Goal: Contribute content: Contribute content

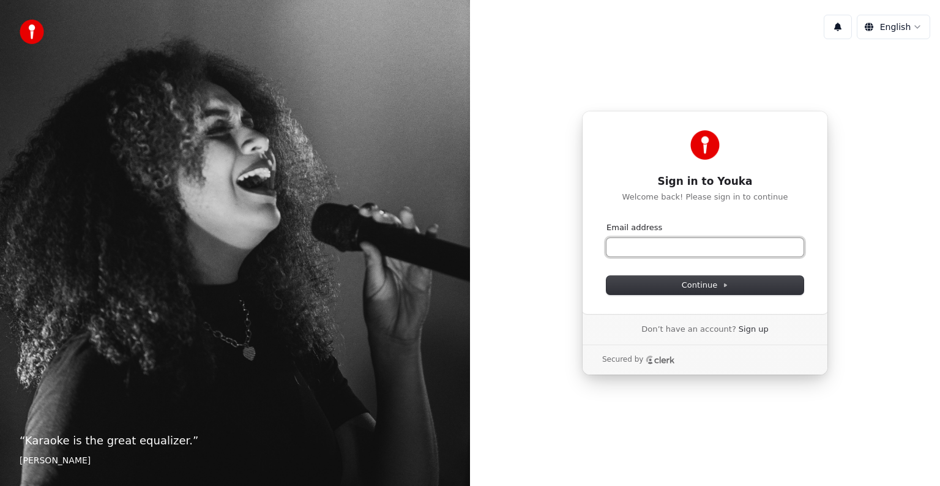
click at [653, 247] on input "Email address" at bounding box center [704, 247] width 197 height 18
click at [664, 284] on button "Continue" at bounding box center [704, 285] width 197 height 18
type input "**********"
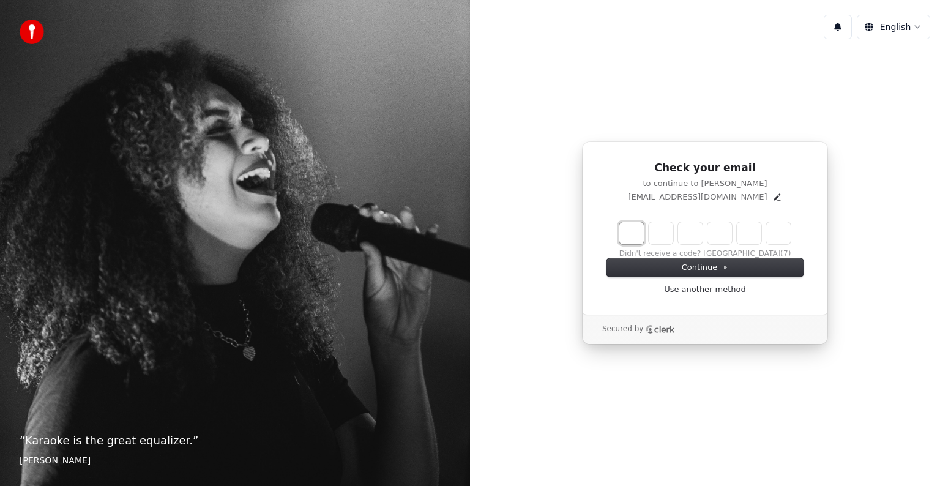
click at [633, 232] on input "Enter verification code" at bounding box center [717, 233] width 196 height 22
type input "******"
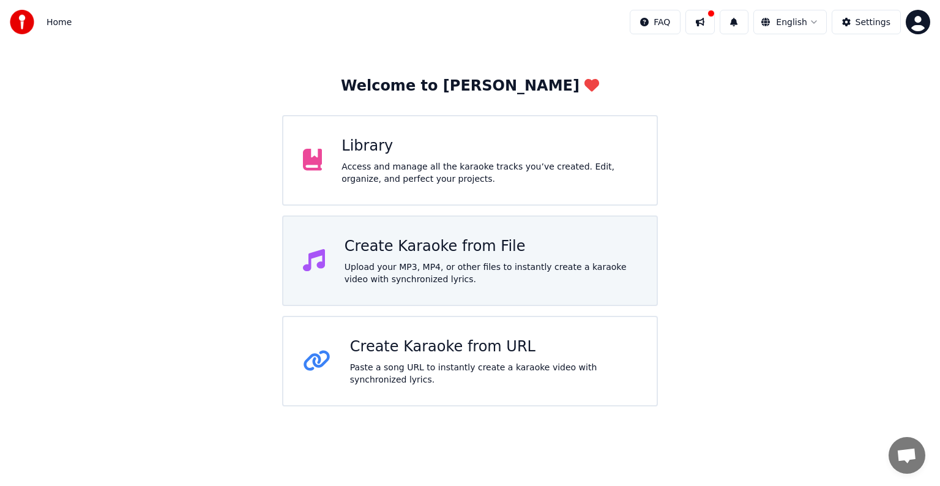
click at [403, 265] on div "Upload your MP3, MP4, or other files to instantly create a karaoke video with s…" at bounding box center [490, 273] width 292 height 24
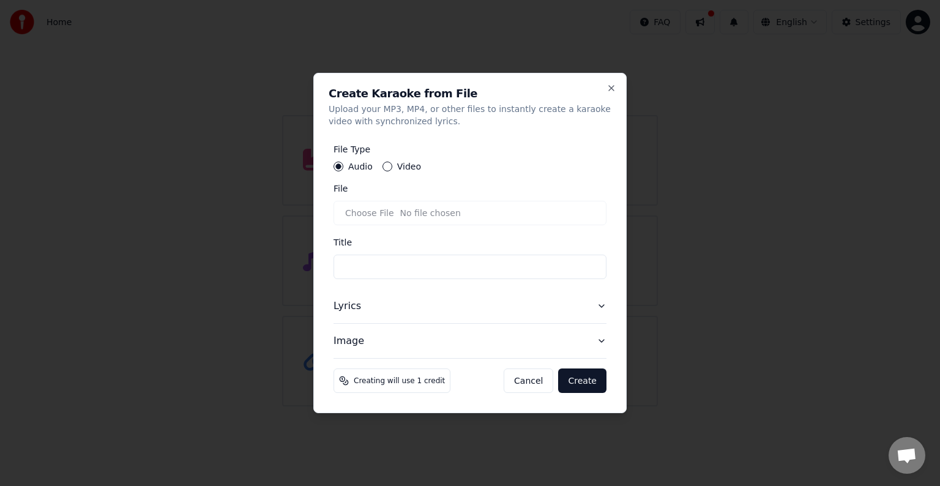
click at [576, 212] on input "File" at bounding box center [469, 213] width 273 height 24
type input "**********"
click at [595, 303] on button "Lyrics" at bounding box center [469, 306] width 273 height 34
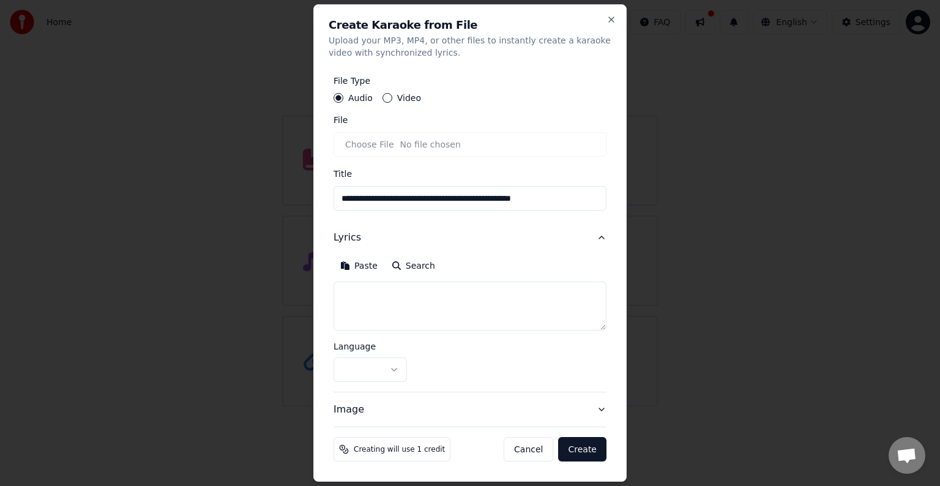
click at [363, 293] on textarea at bounding box center [469, 305] width 273 height 49
paste textarea "**********"
type textarea "**********"
select select "**"
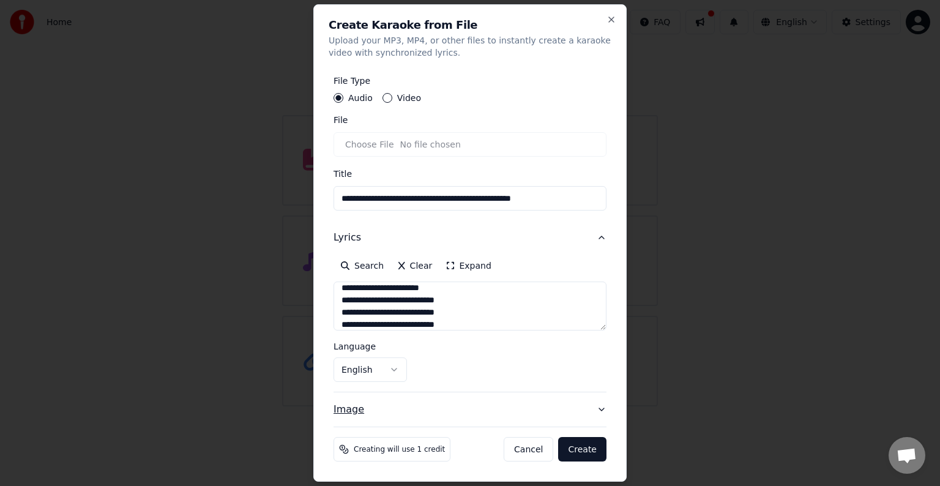
type textarea "**********"
click at [601, 410] on icon "button" at bounding box center [601, 409] width 10 height 10
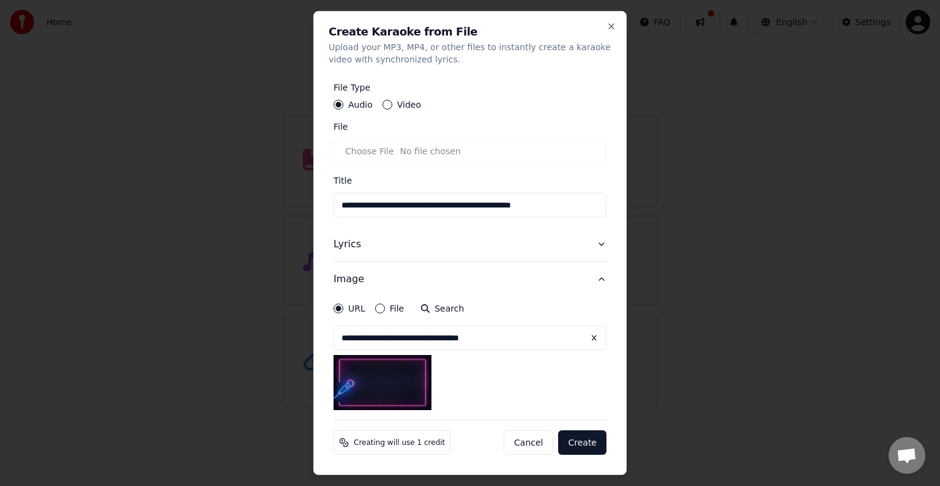
click at [379, 311] on button "File" at bounding box center [380, 308] width 10 height 10
click at [484, 338] on input "file" at bounding box center [469, 337] width 273 height 24
click at [396, 379] on img at bounding box center [382, 382] width 98 height 55
click at [350, 307] on label "URL" at bounding box center [356, 308] width 17 height 9
click at [343, 307] on button "URL" at bounding box center [338, 308] width 10 height 10
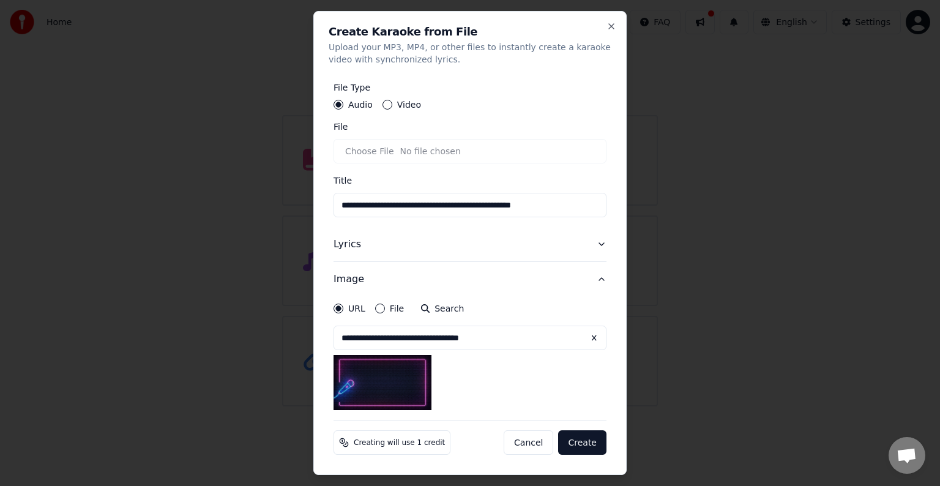
click at [397, 105] on label "Video" at bounding box center [409, 104] width 24 height 9
click at [392, 105] on button "Video" at bounding box center [387, 105] width 10 height 10
click at [385, 308] on div "File" at bounding box center [389, 308] width 29 height 10
click at [380, 309] on button "File" at bounding box center [380, 308] width 10 height 10
click at [554, 339] on input "file" at bounding box center [469, 337] width 273 height 24
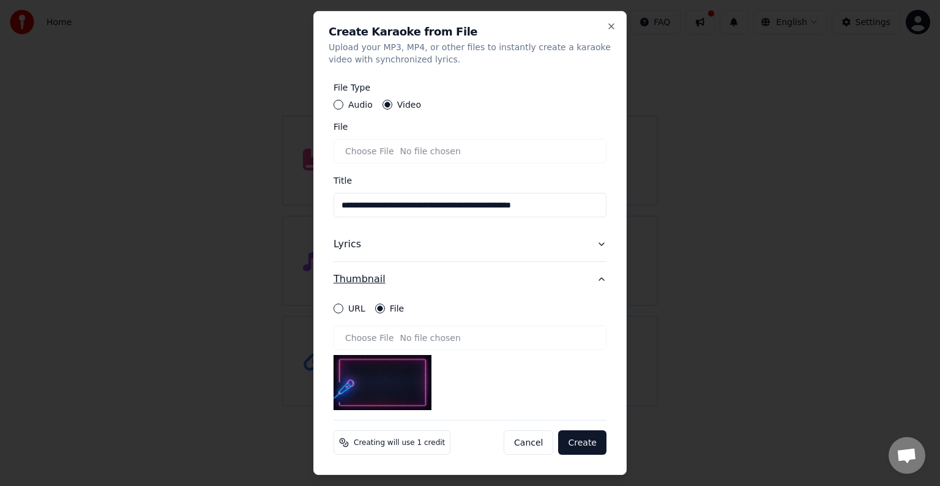
click at [601, 284] on button "Thumbnail" at bounding box center [469, 279] width 273 height 34
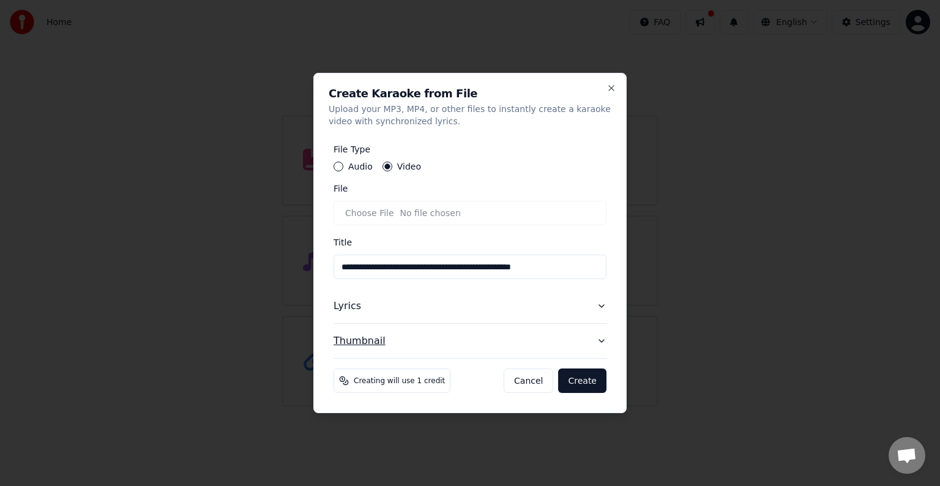
click at [598, 338] on icon "button" at bounding box center [601, 341] width 10 height 10
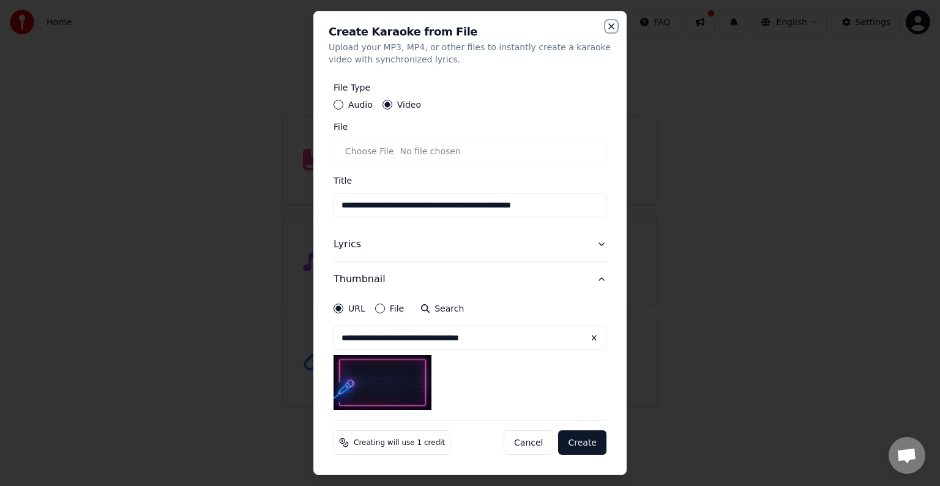
click at [609, 22] on icon "button" at bounding box center [611, 26] width 10 height 10
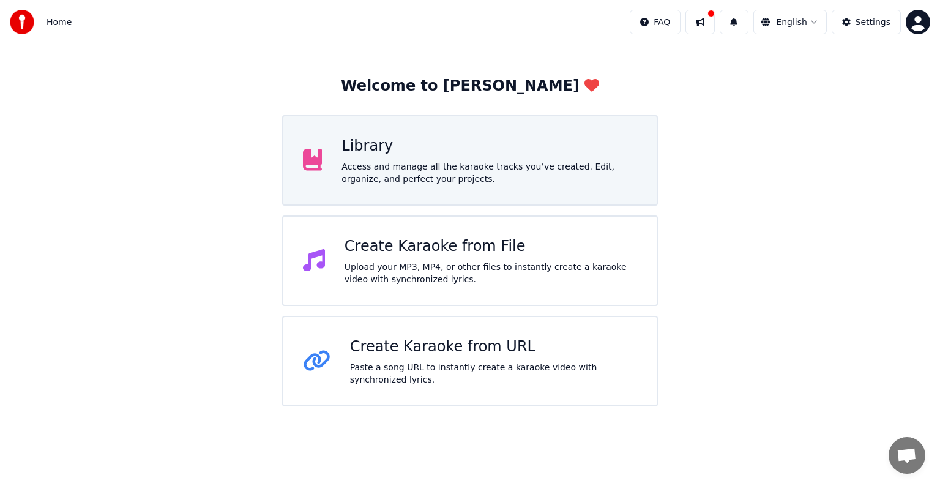
click at [458, 161] on div "Access and manage all the karaoke tracks you’ve created. Edit, organize, and pe…" at bounding box center [488, 172] width 295 height 24
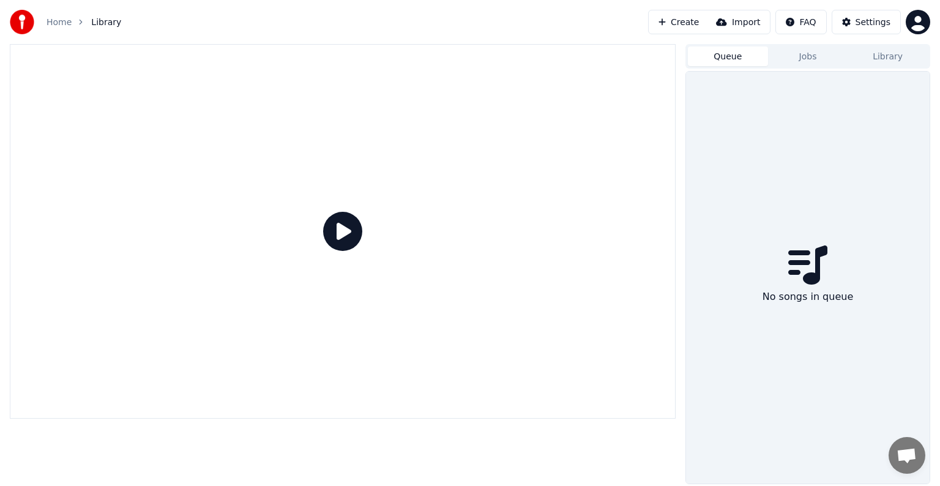
click at [752, 60] on button "Queue" at bounding box center [728, 56] width 80 height 20
click at [802, 56] on button "Jobs" at bounding box center [808, 56] width 80 height 20
click at [920, 61] on div "Queue Jobs Library No Jobs" at bounding box center [470, 264] width 940 height 440
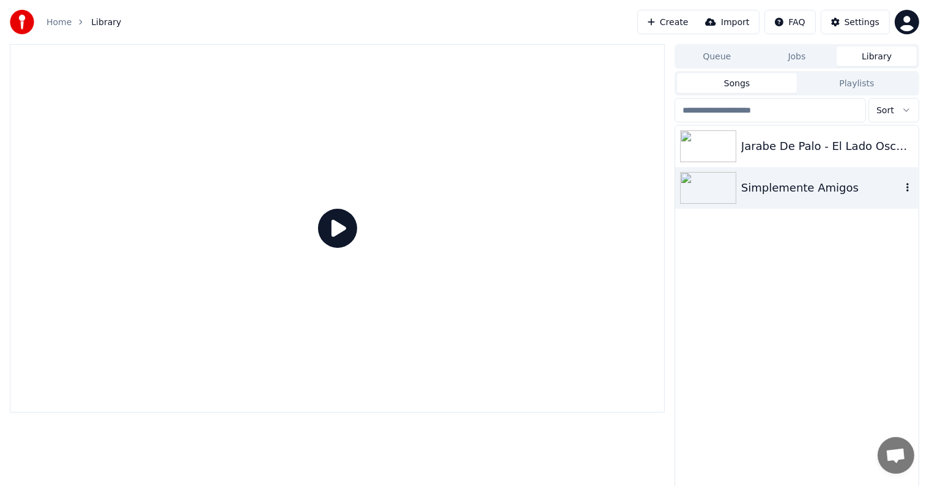
click at [765, 196] on div "Simplemente Amigos" at bounding box center [796, 188] width 243 height 42
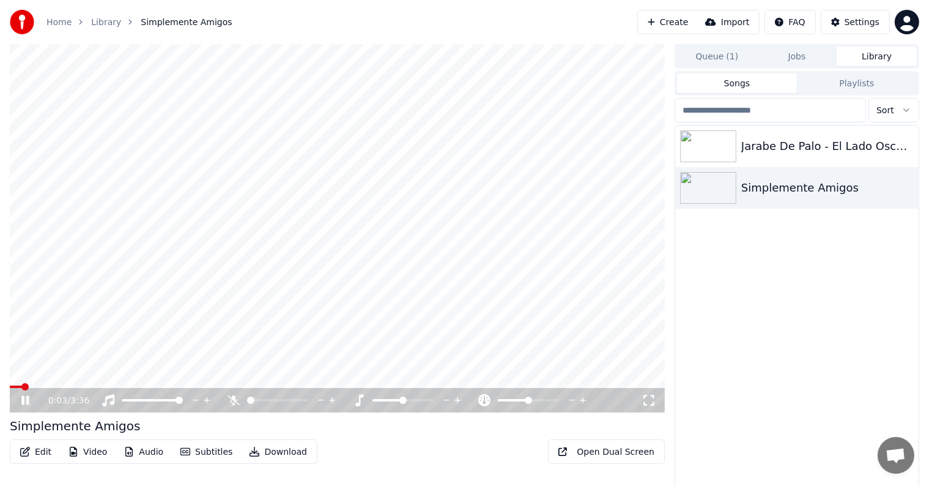
click at [71, 386] on span at bounding box center [337, 386] width 655 height 2
click at [245, 402] on div at bounding box center [289, 400] width 98 height 12
click at [249, 402] on span at bounding box center [250, 399] width 7 height 7
click at [234, 406] on icon at bounding box center [234, 400] width 12 height 12
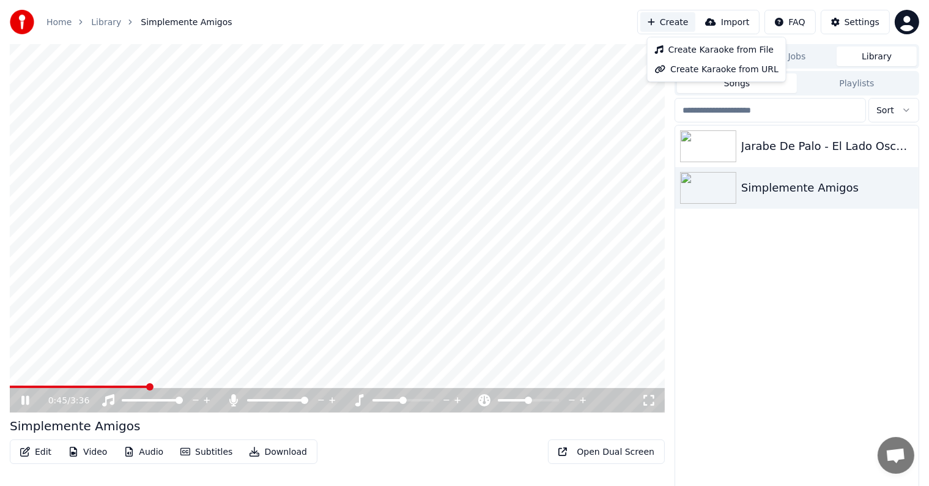
click at [679, 20] on button "Create" at bounding box center [668, 22] width 56 height 20
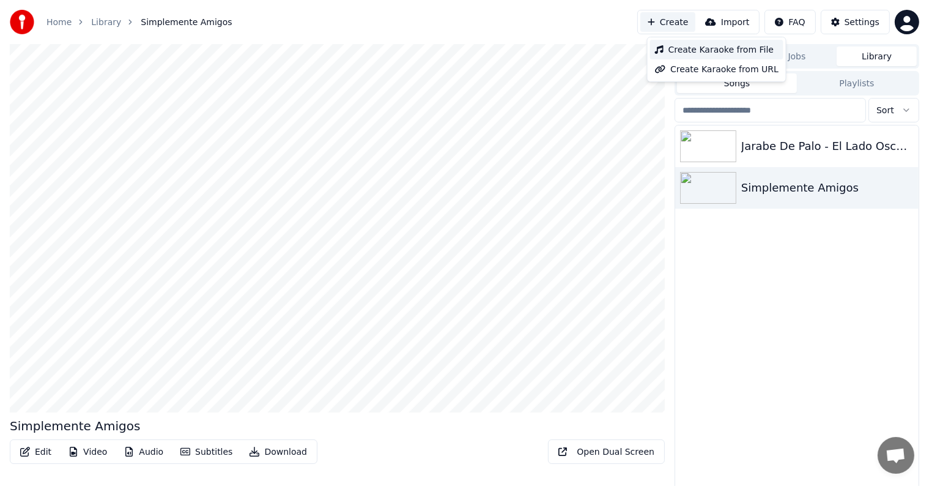
click at [680, 49] on div "Create Karaoke from File" at bounding box center [716, 50] width 133 height 20
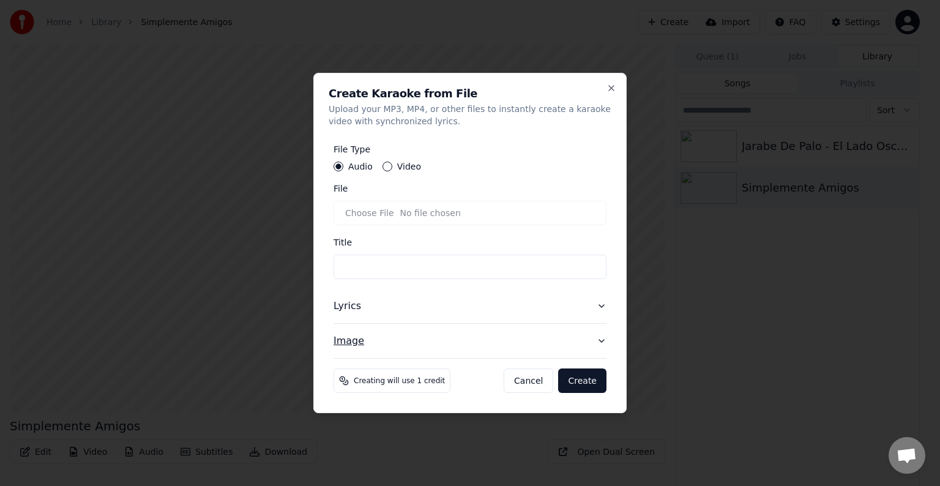
click at [603, 343] on icon "button" at bounding box center [601, 341] width 10 height 10
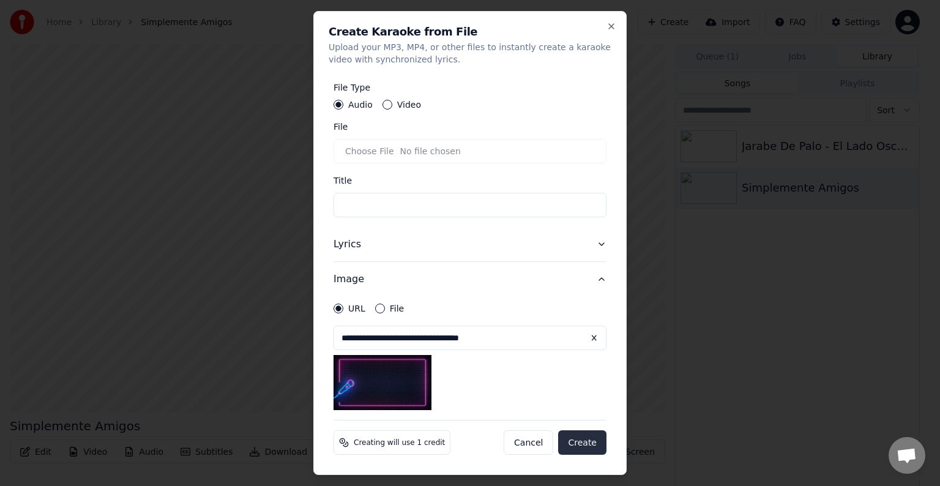
click at [585, 440] on button "Create" at bounding box center [582, 442] width 48 height 24
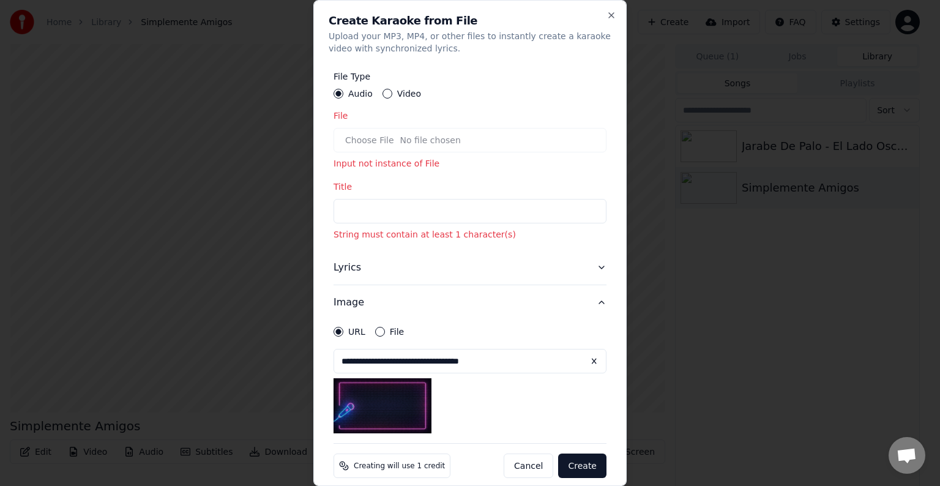
click at [464, 138] on input "File" at bounding box center [469, 140] width 273 height 24
type input "**********"
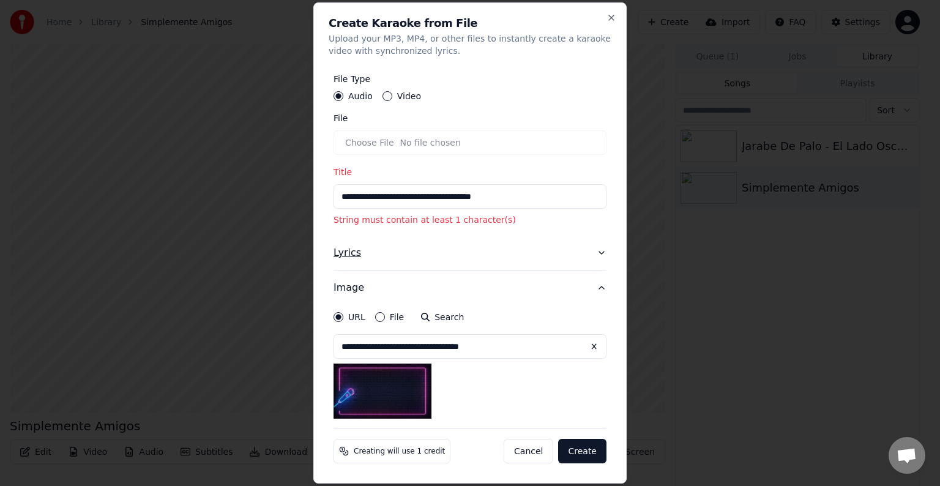
click at [601, 253] on icon "button" at bounding box center [601, 252] width 5 height 2
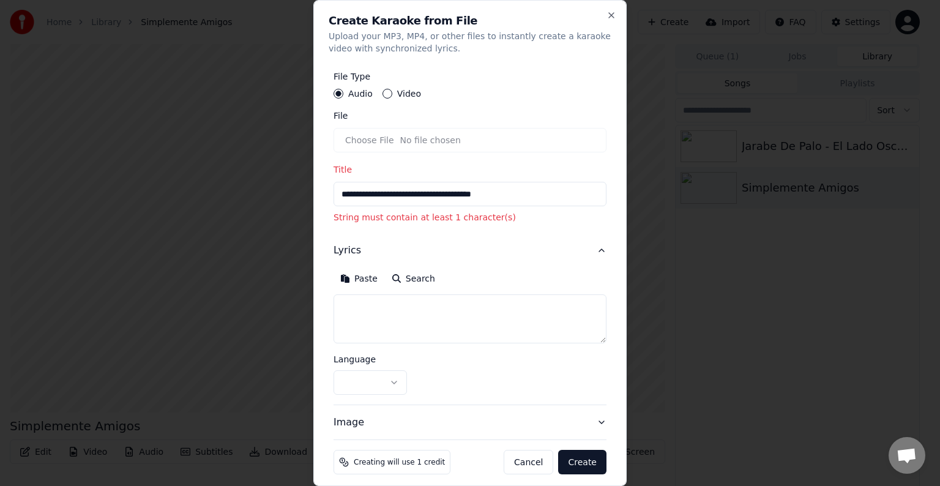
click at [408, 315] on textarea at bounding box center [469, 318] width 273 height 49
click at [402, 306] on textarea at bounding box center [469, 318] width 273 height 49
paste textarea "**********"
type textarea "**********"
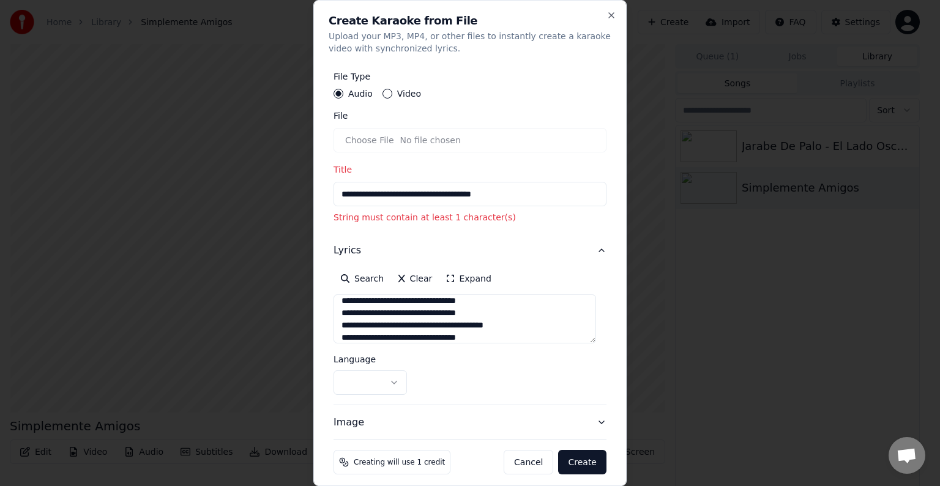
select select "**"
type textarea "**********"
click at [429, 377] on div "**********" at bounding box center [469, 382] width 273 height 24
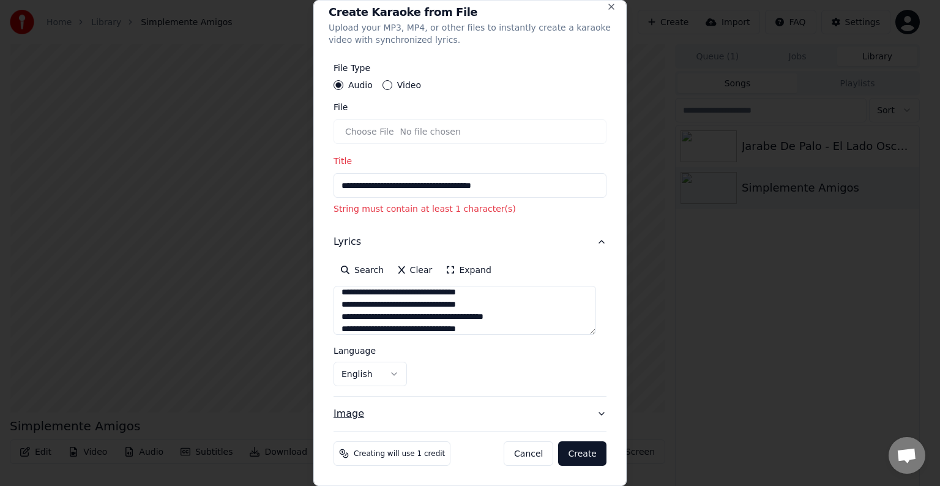
click at [596, 418] on icon "button" at bounding box center [601, 414] width 10 height 10
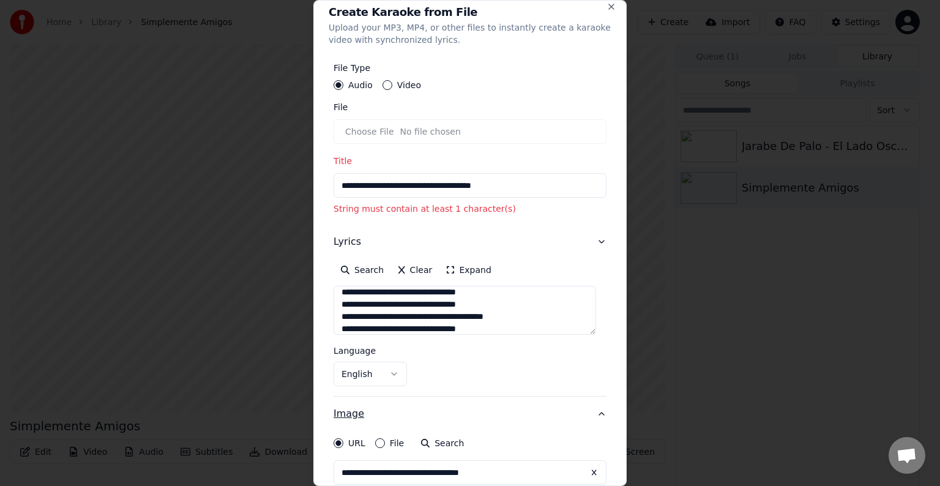
scroll to position [0, 0]
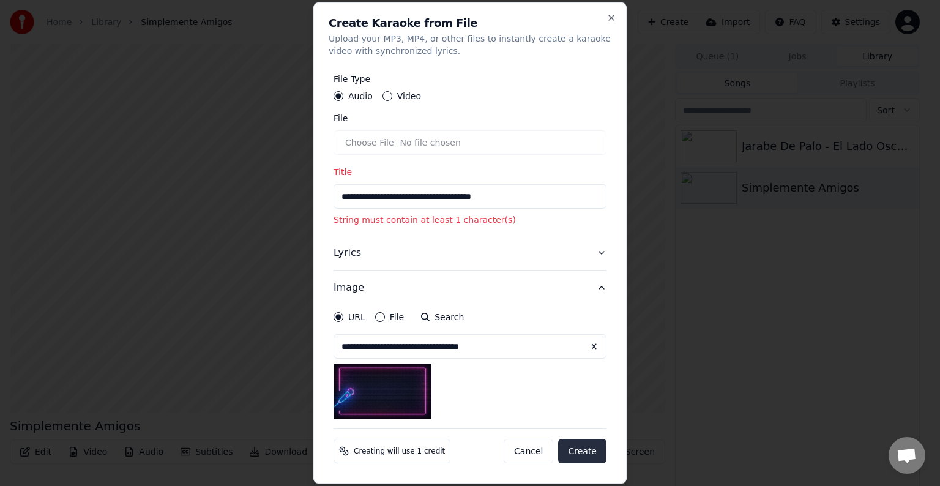
click at [578, 455] on button "Create" at bounding box center [582, 451] width 48 height 24
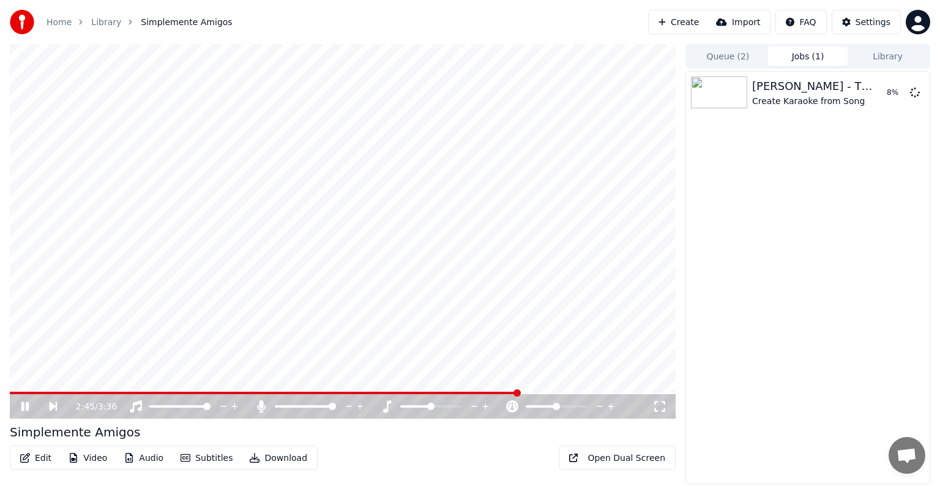
click at [21, 406] on icon at bounding box center [25, 406] width 8 height 9
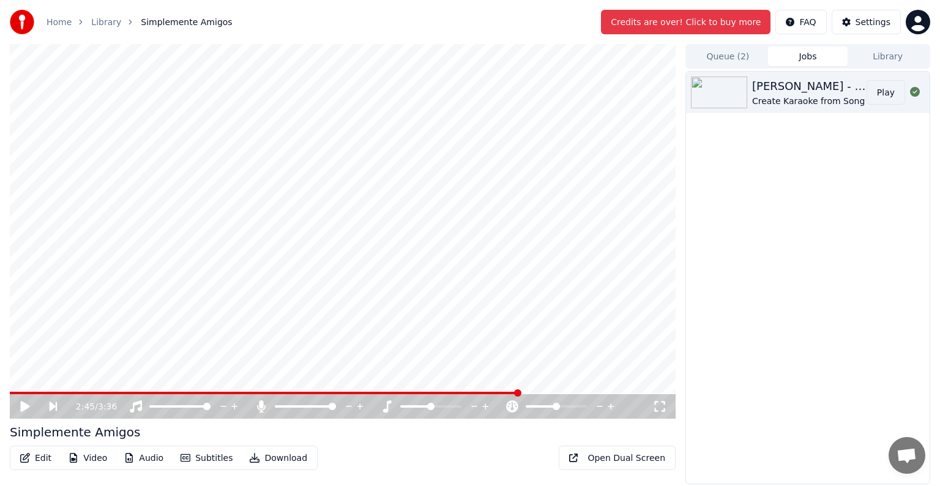
click at [873, 86] on button "Play" at bounding box center [885, 92] width 39 height 24
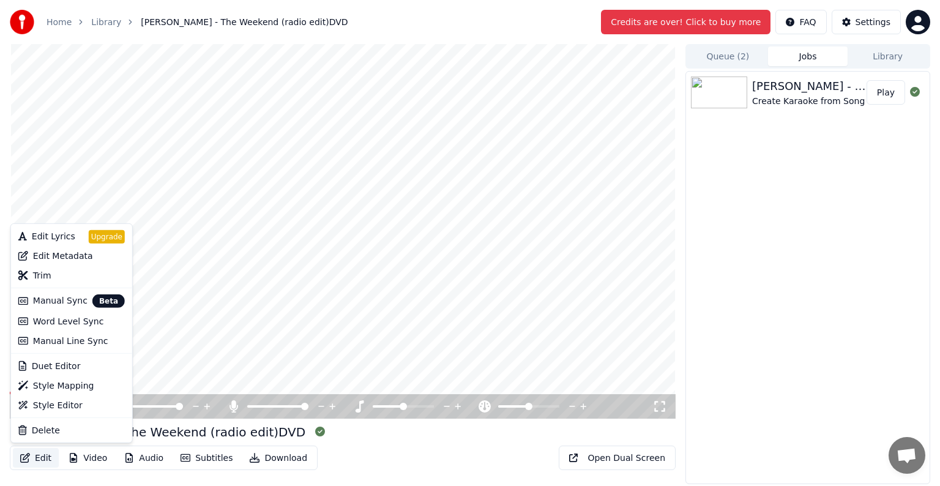
click at [30, 458] on button "Edit" at bounding box center [36, 458] width 46 height 20
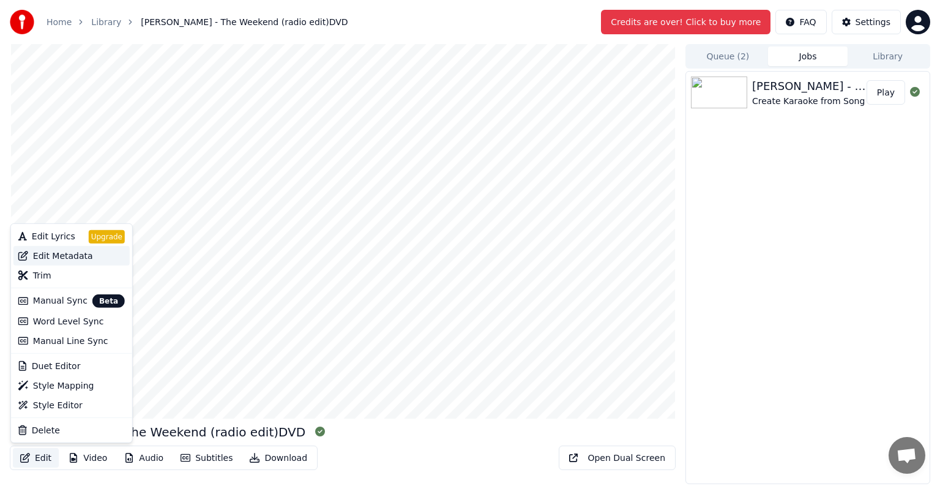
click at [49, 257] on div "Edit Metadata" at bounding box center [63, 256] width 60 height 12
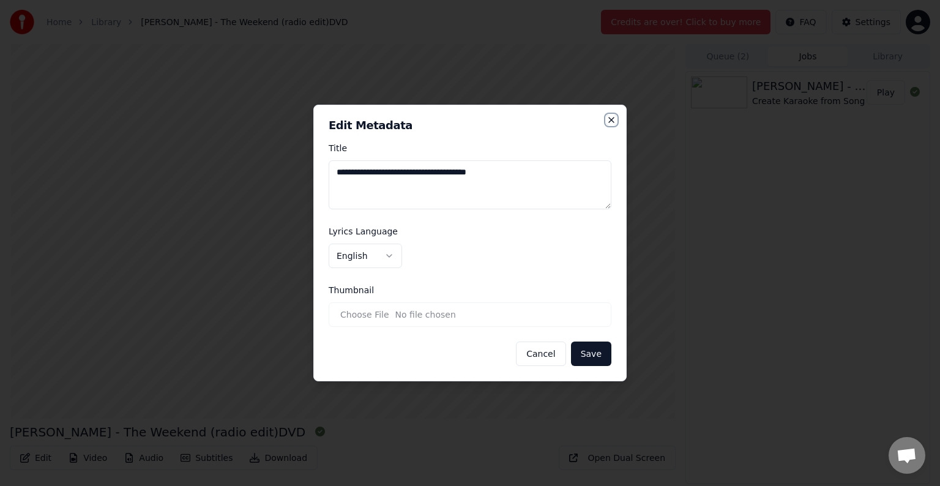
click at [614, 121] on icon "button" at bounding box center [611, 120] width 10 height 10
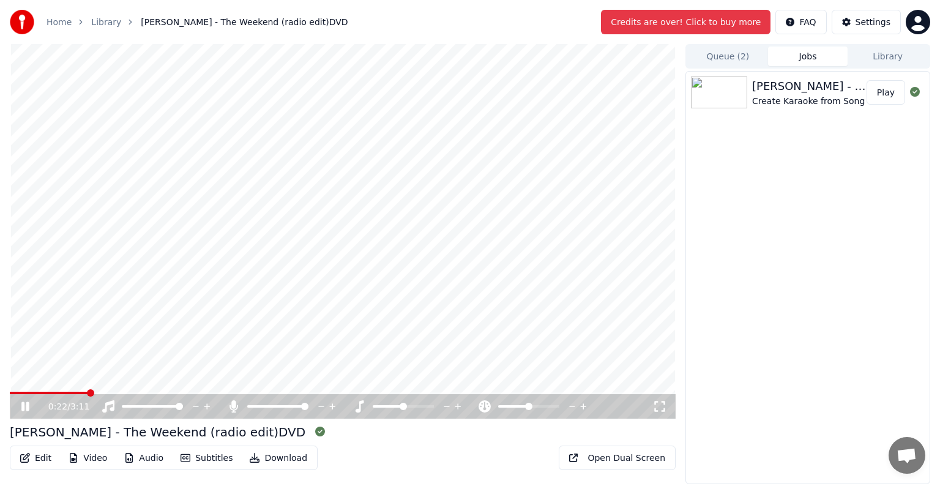
click at [47, 451] on button "Edit" at bounding box center [36, 458] width 46 height 20
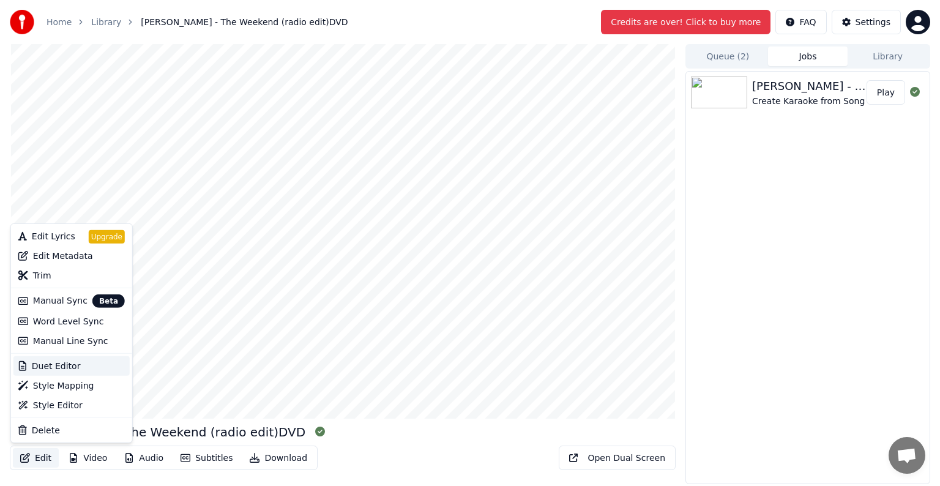
click at [73, 367] on div "Duet Editor" at bounding box center [56, 366] width 49 height 12
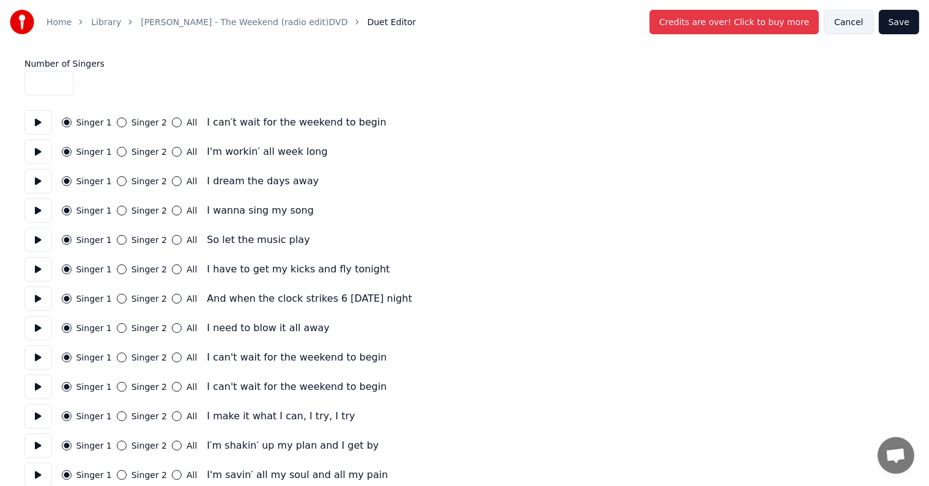
click at [862, 20] on button "Cancel" at bounding box center [849, 22] width 50 height 24
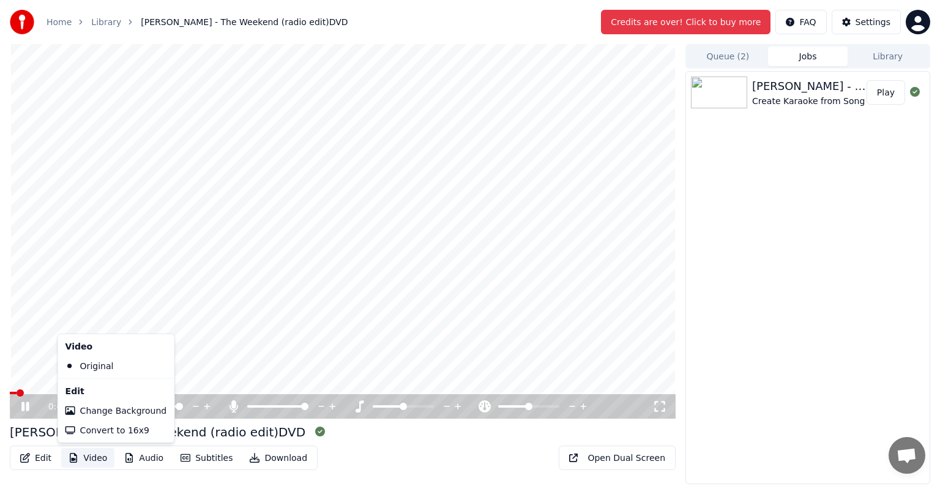
click at [97, 454] on button "Video" at bounding box center [87, 458] width 53 height 20
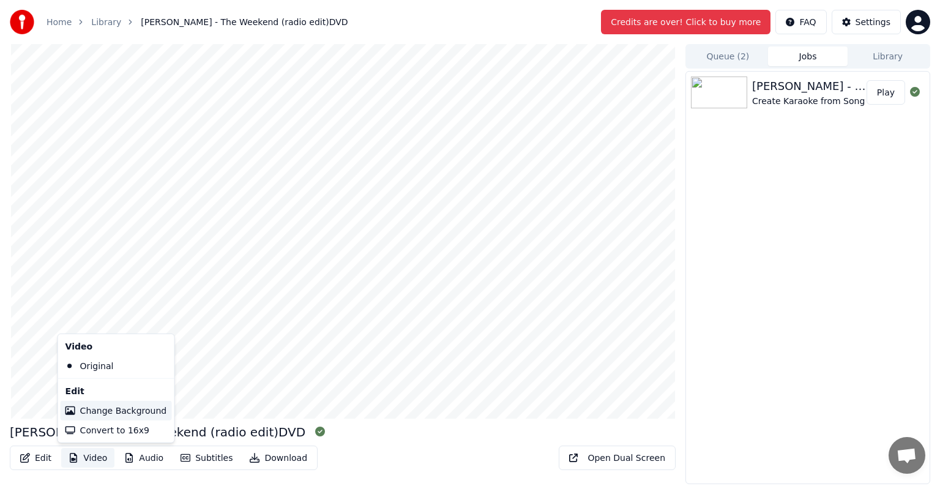
click at [122, 414] on div "Change Background" at bounding box center [123, 410] width 87 height 12
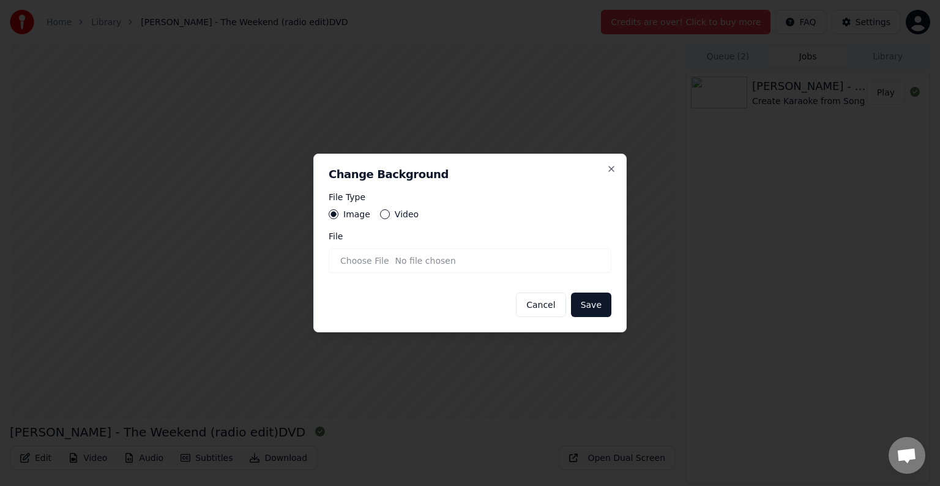
click at [384, 212] on button "Video" at bounding box center [385, 214] width 10 height 10
click at [553, 259] on input "File" at bounding box center [469, 260] width 283 height 24
type input "**********"
click at [580, 308] on button "Save" at bounding box center [591, 304] width 40 height 24
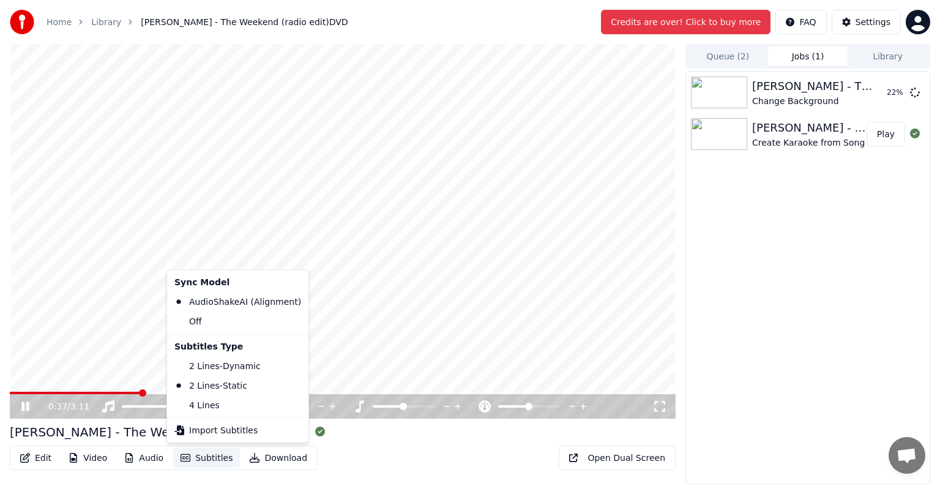
click at [206, 461] on button "Subtitles" at bounding box center [206, 458] width 67 height 20
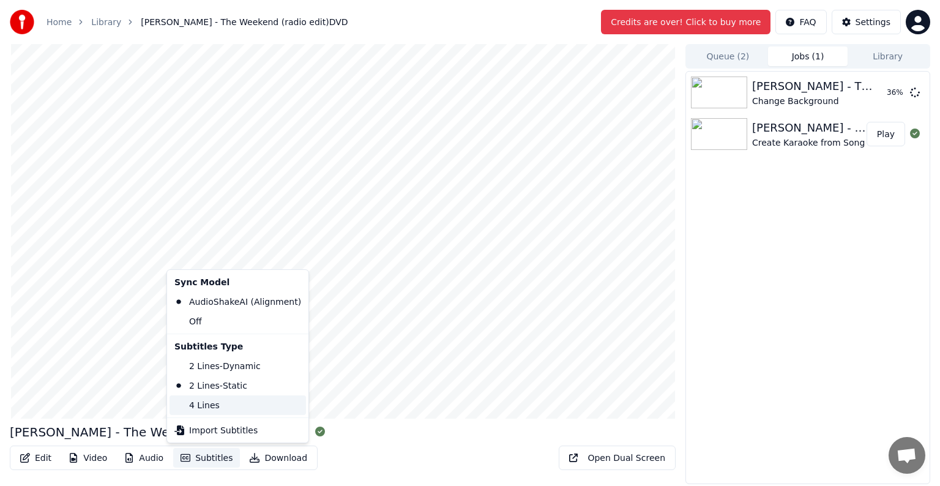
click at [220, 404] on div "4 Lines" at bounding box center [237, 405] width 136 height 20
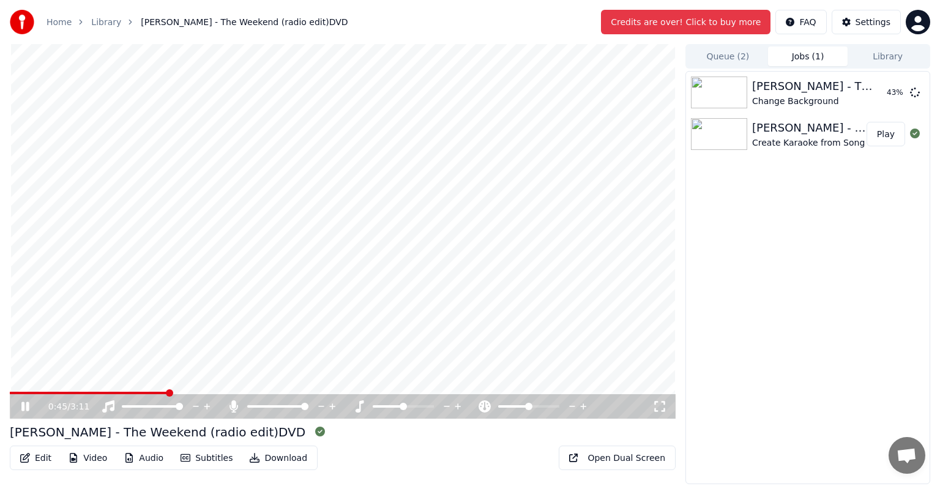
click at [205, 461] on button "Subtitles" at bounding box center [206, 458] width 67 height 20
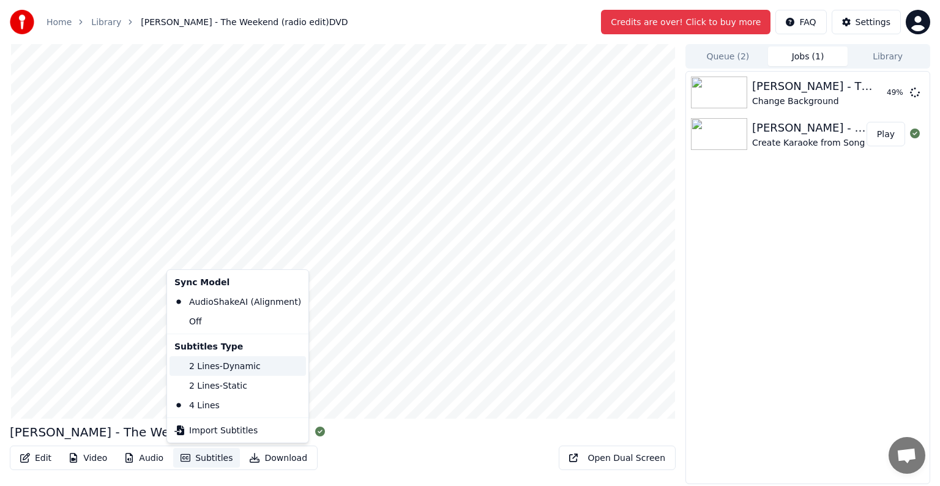
click at [230, 362] on div "2 Lines - Dynamic" at bounding box center [237, 366] width 136 height 20
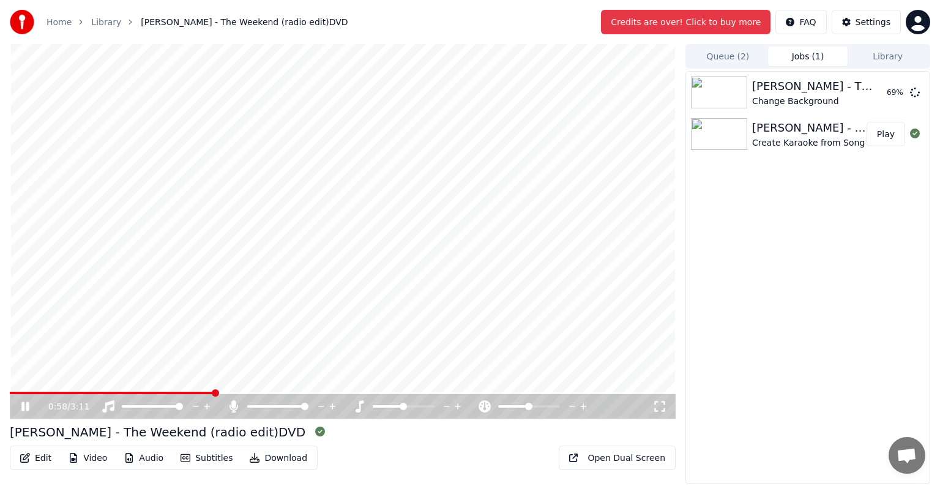
click at [201, 457] on button "Subtitles" at bounding box center [206, 458] width 67 height 20
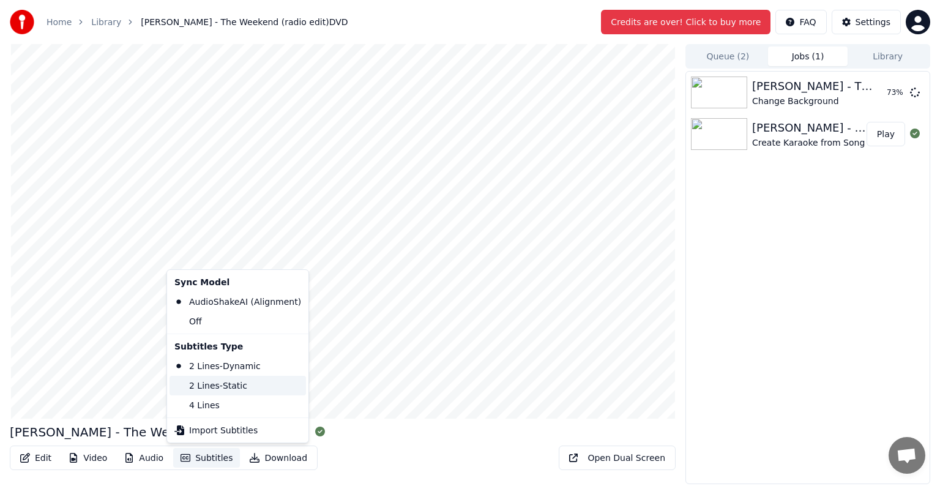
click at [228, 387] on div "2 Lines - Static" at bounding box center [237, 386] width 136 height 20
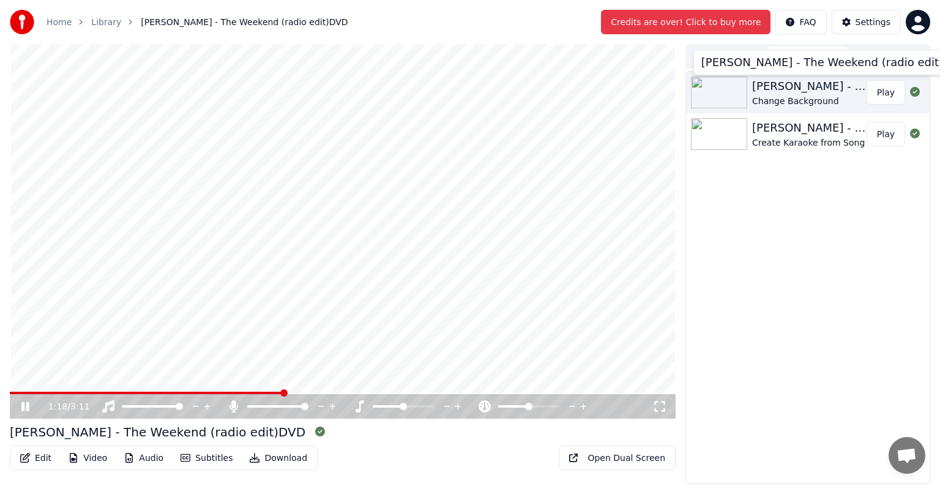
click at [807, 95] on div "Change Background" at bounding box center [809, 101] width 114 height 12
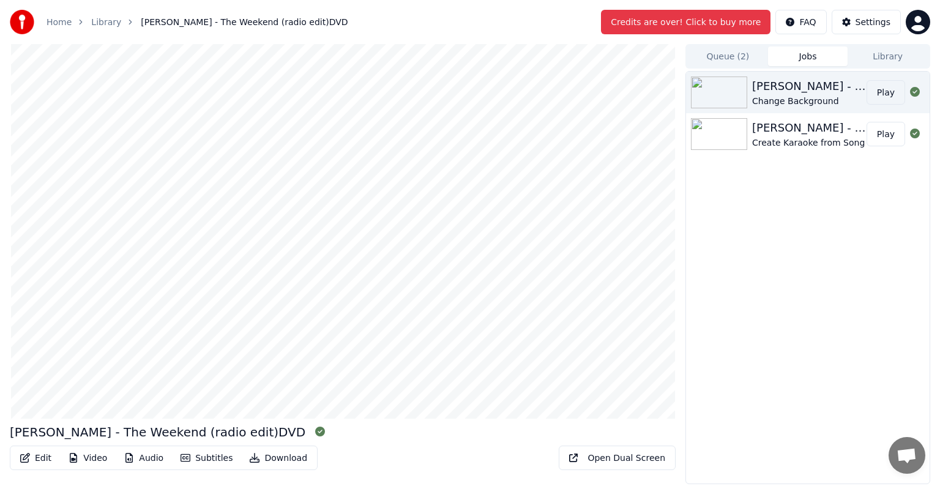
click at [888, 91] on button "Play" at bounding box center [885, 92] width 39 height 24
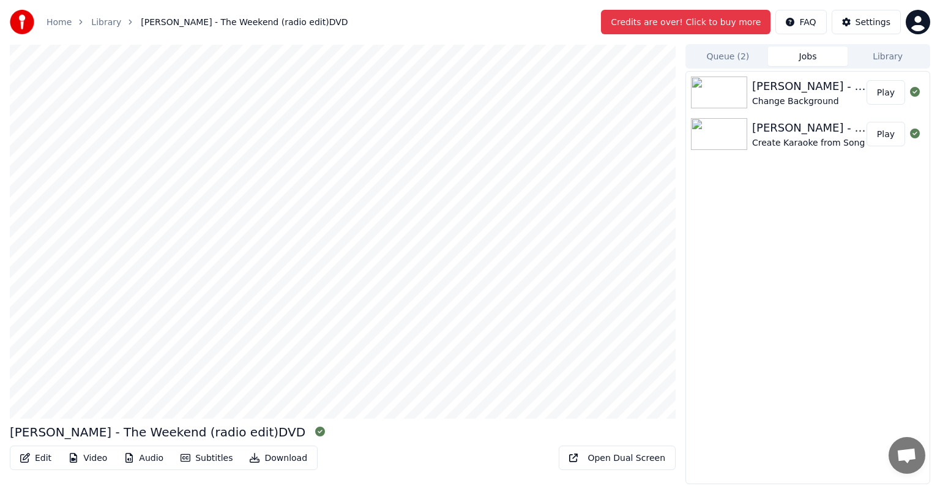
click at [20, 455] on button "Edit" at bounding box center [36, 458] width 46 height 20
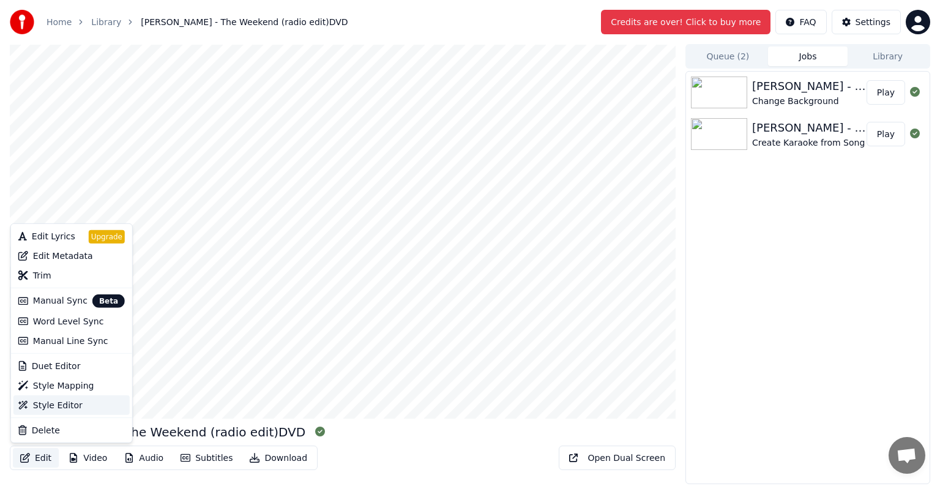
click at [51, 399] on div "Style Editor" at bounding box center [58, 405] width 50 height 12
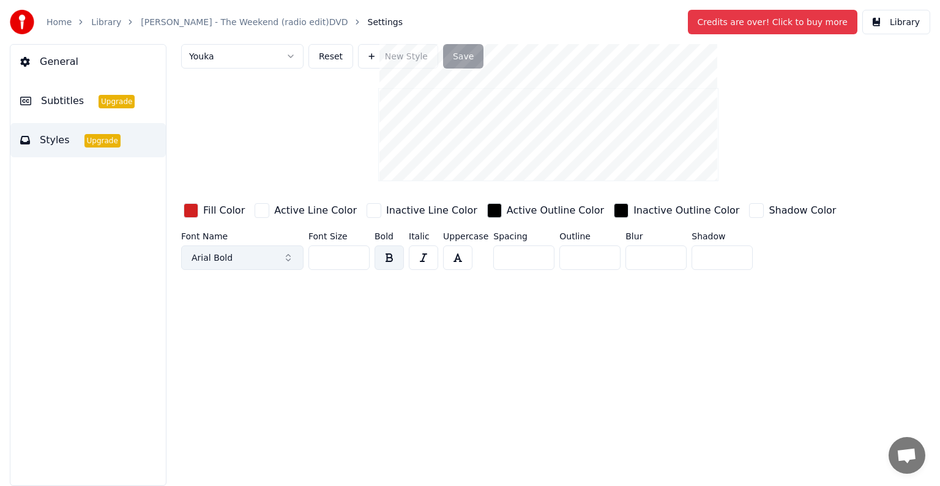
click at [288, 270] on button "Arial Bold" at bounding box center [242, 257] width 122 height 24
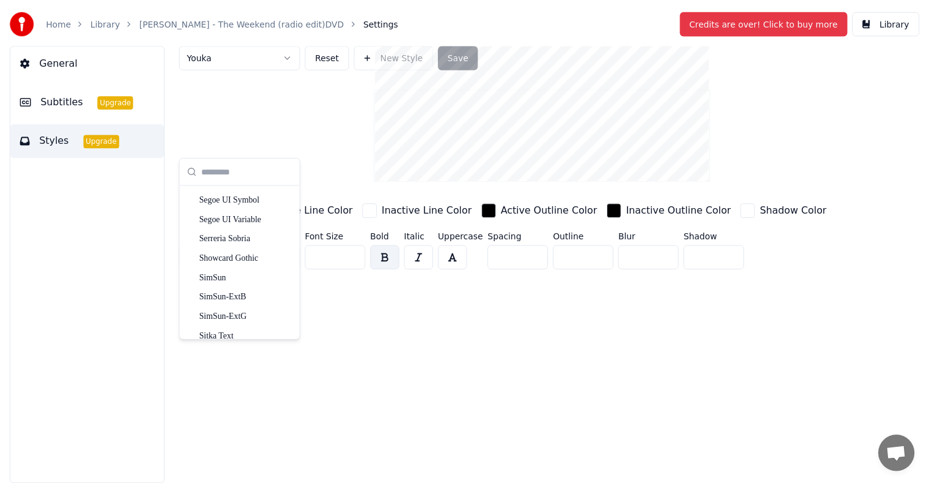
scroll to position [8866, 0]
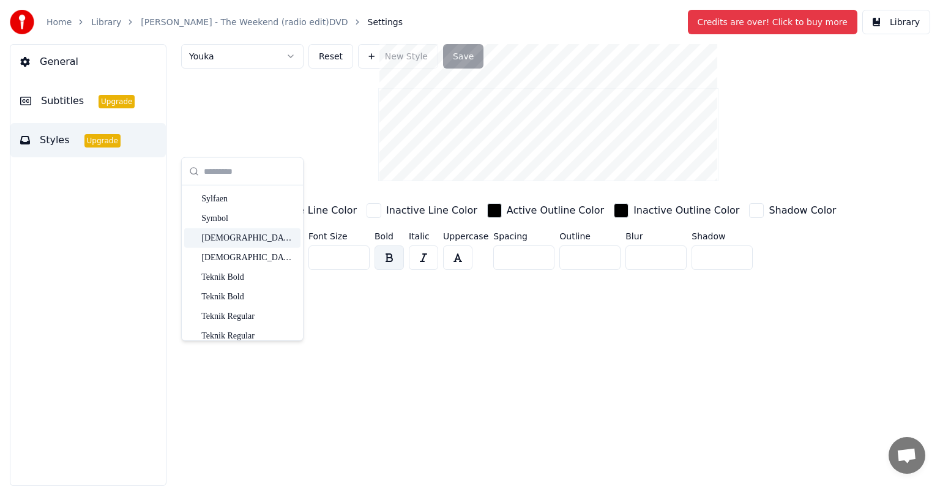
click at [217, 240] on div "Tahoma" at bounding box center [248, 238] width 94 height 12
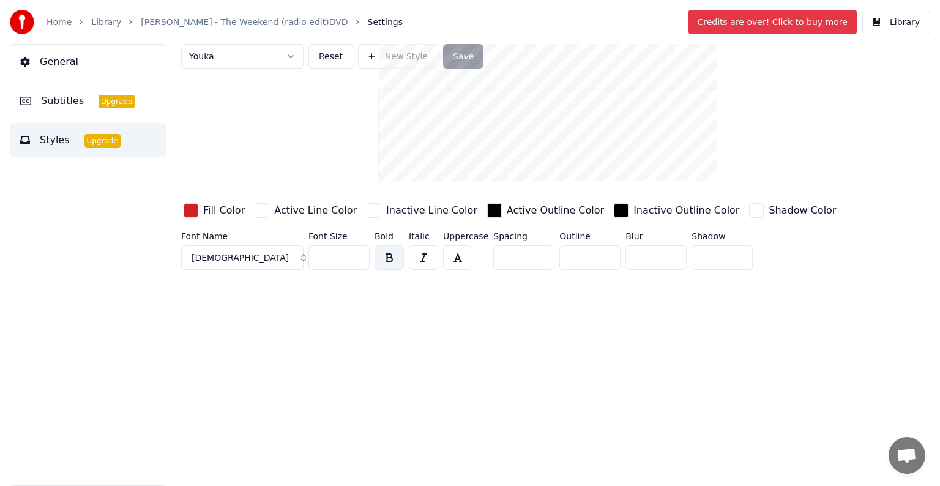
click at [355, 270] on input "**" at bounding box center [338, 257] width 61 height 24
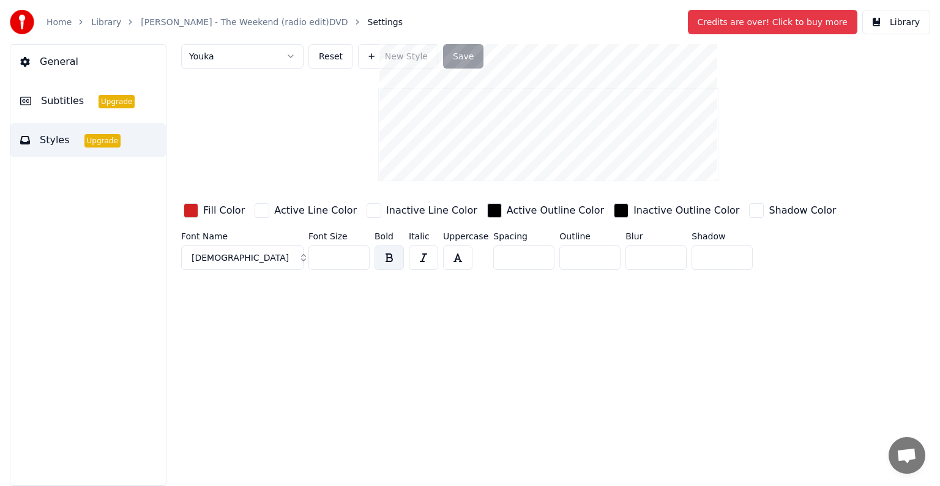
click at [355, 270] on input "**" at bounding box center [338, 257] width 61 height 24
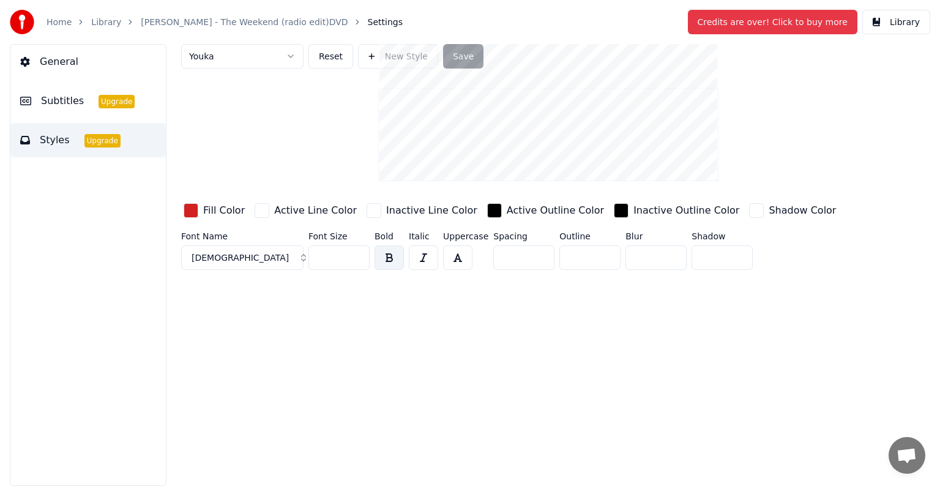
click at [355, 270] on input "**" at bounding box center [338, 257] width 61 height 24
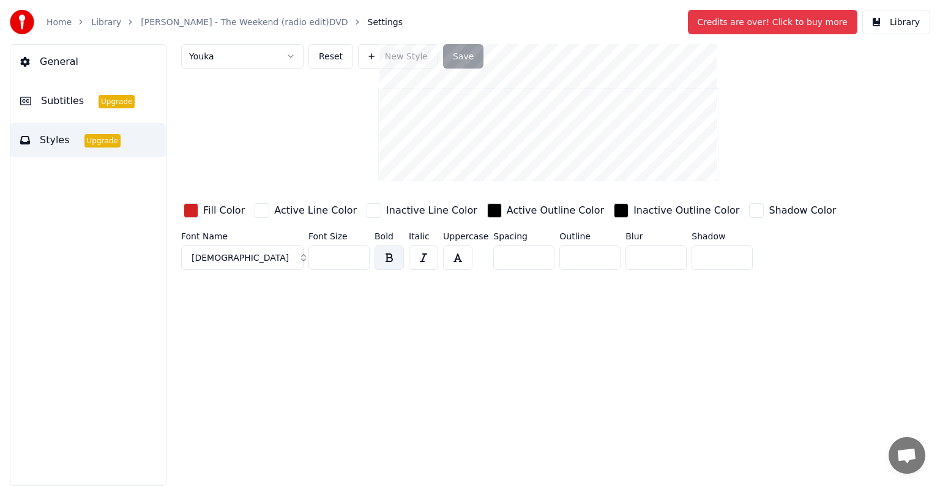
click at [355, 270] on input "**" at bounding box center [338, 257] width 61 height 24
click at [354, 270] on input "**" at bounding box center [338, 257] width 61 height 24
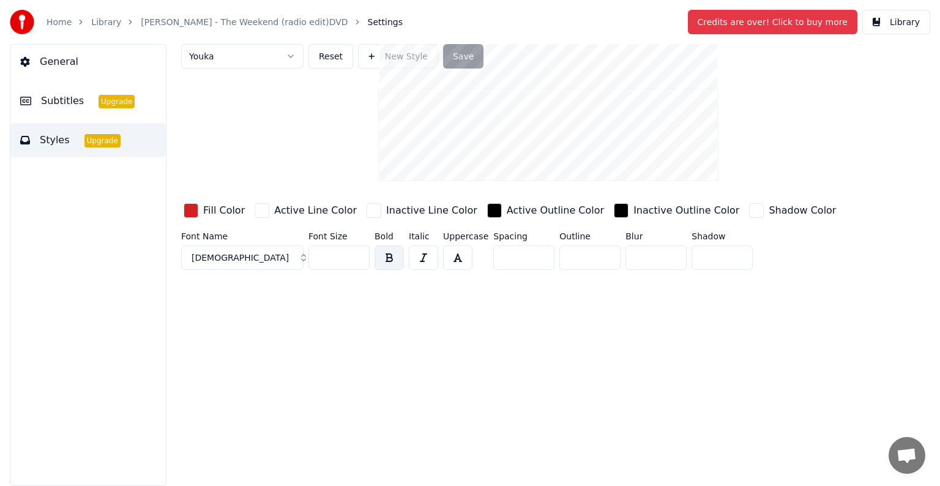
click at [354, 270] on input "**" at bounding box center [338, 257] width 61 height 24
type input "**"
click at [355, 270] on input "**" at bounding box center [338, 257] width 61 height 24
click at [390, 262] on icon "button" at bounding box center [388, 257] width 7 height 9
click at [457, 262] on icon "button" at bounding box center [457, 257] width 9 height 9
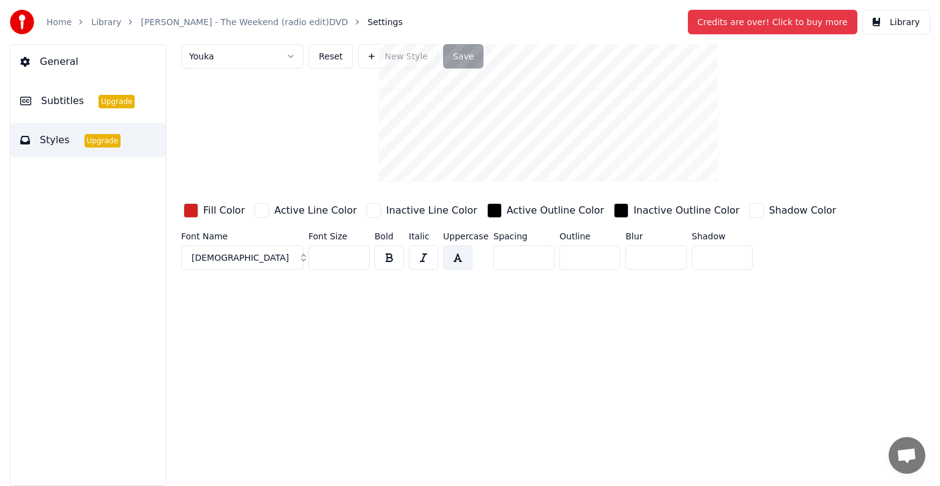
click at [457, 262] on icon "button" at bounding box center [457, 257] width 9 height 9
click at [447, 56] on button "Save" at bounding box center [463, 56] width 40 height 24
click at [898, 23] on button "Library" at bounding box center [896, 22] width 68 height 24
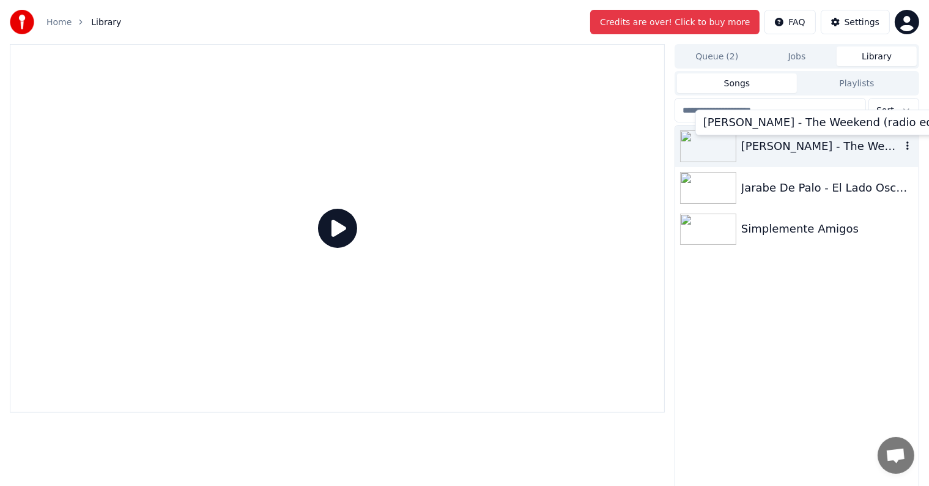
click at [796, 144] on div "Michael Gray - The Weekend (radio edit)DVD" at bounding box center [821, 146] width 160 height 17
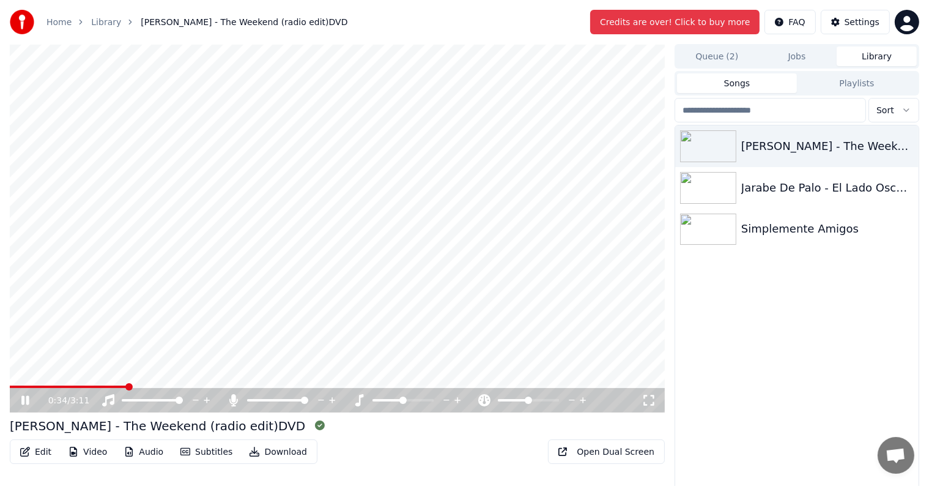
click at [40, 456] on button "Edit" at bounding box center [36, 452] width 46 height 20
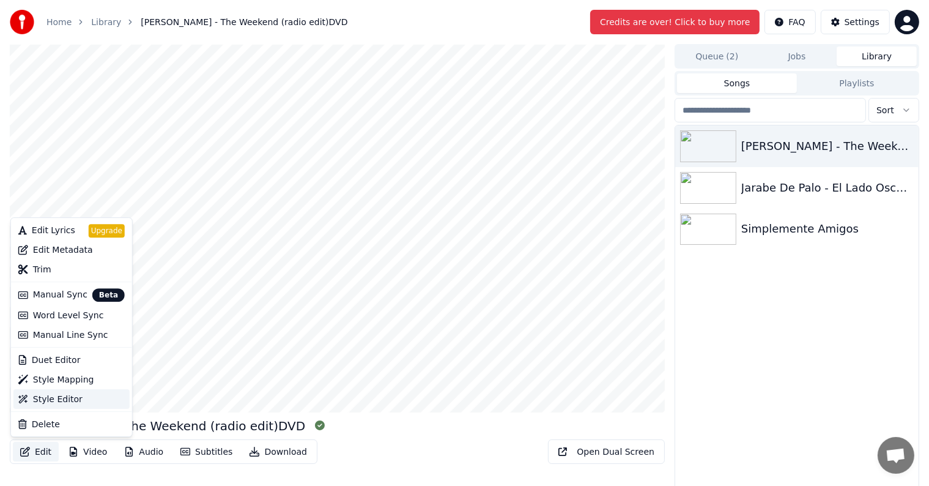
click at [42, 394] on div "Style Editor" at bounding box center [58, 399] width 50 height 12
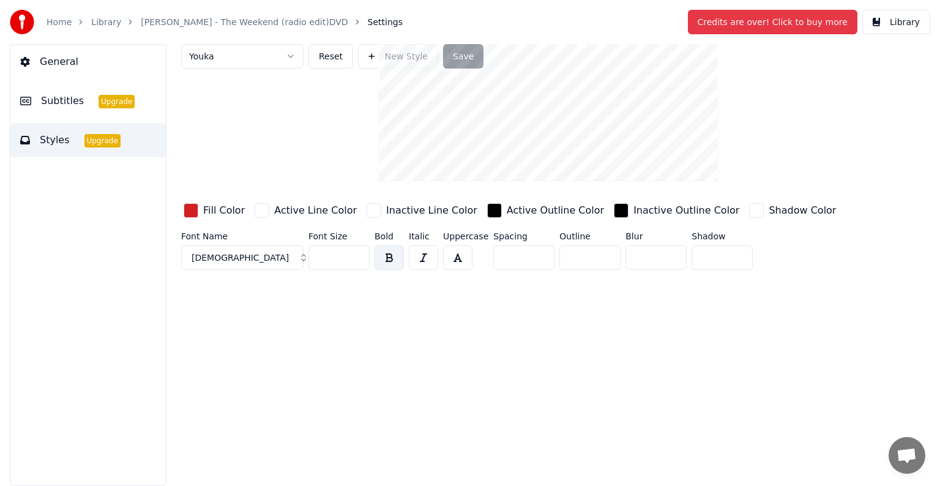
click at [384, 270] on button "button" at bounding box center [388, 257] width 29 height 24
click at [487, 218] on div "button" at bounding box center [494, 210] width 15 height 15
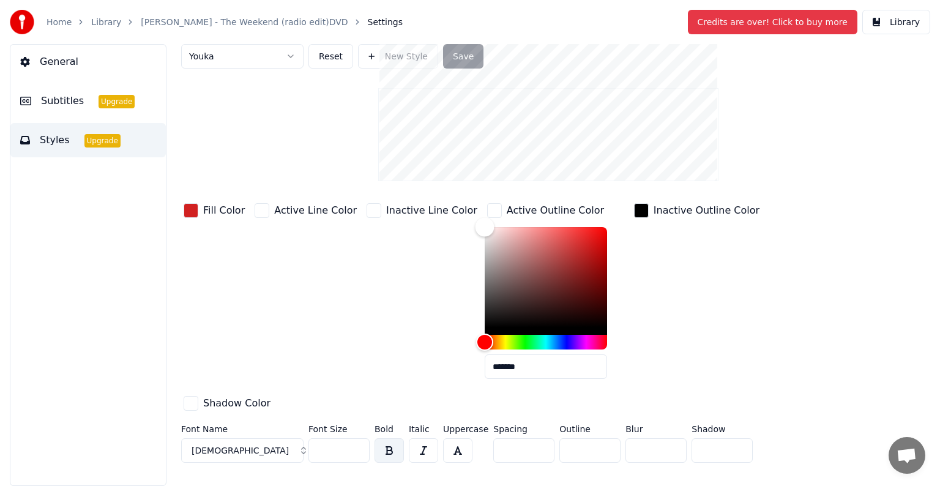
drag, startPoint x: 457, startPoint y: 423, endPoint x: 448, endPoint y: 325, distance: 98.9
click at [448, 325] on div "Fill Color Active Line Color Inactive Line Color Active Outline Color ******* I…" at bounding box center [510, 308] width 658 height 214
type input "*******"
drag, startPoint x: 450, startPoint y: 325, endPoint x: 432, endPoint y: 457, distance: 132.6
click at [432, 415] on div "Fill Color Active Line Color Inactive Line Color Active Outline Color ******* I…" at bounding box center [510, 308] width 658 height 214
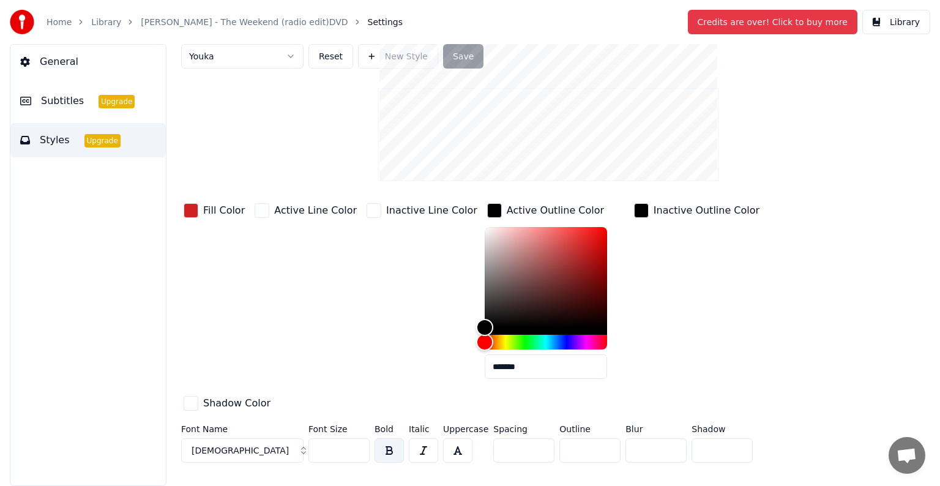
click at [487, 218] on div "button" at bounding box center [494, 210] width 15 height 15
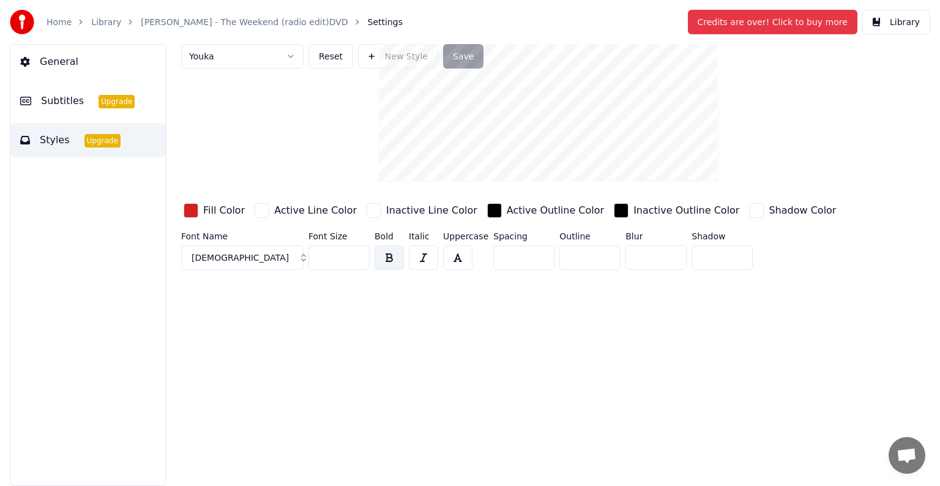
click at [257, 218] on div "button" at bounding box center [261, 210] width 15 height 15
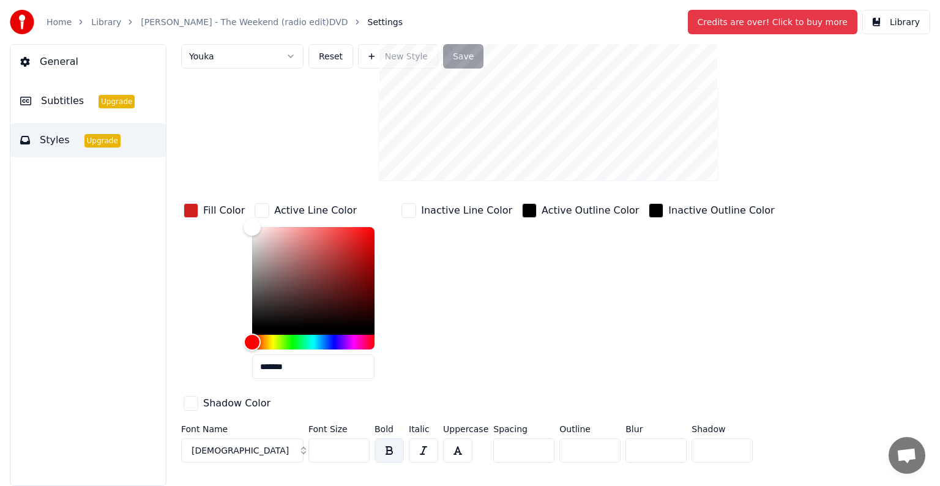
click at [257, 218] on div "button" at bounding box center [261, 210] width 15 height 15
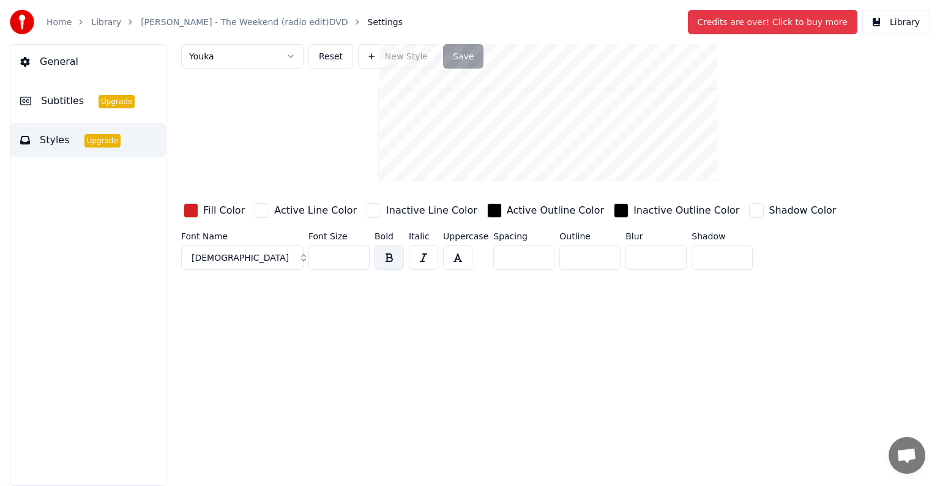
click at [506, 218] on div "Active Outline Color" at bounding box center [554, 210] width 97 height 15
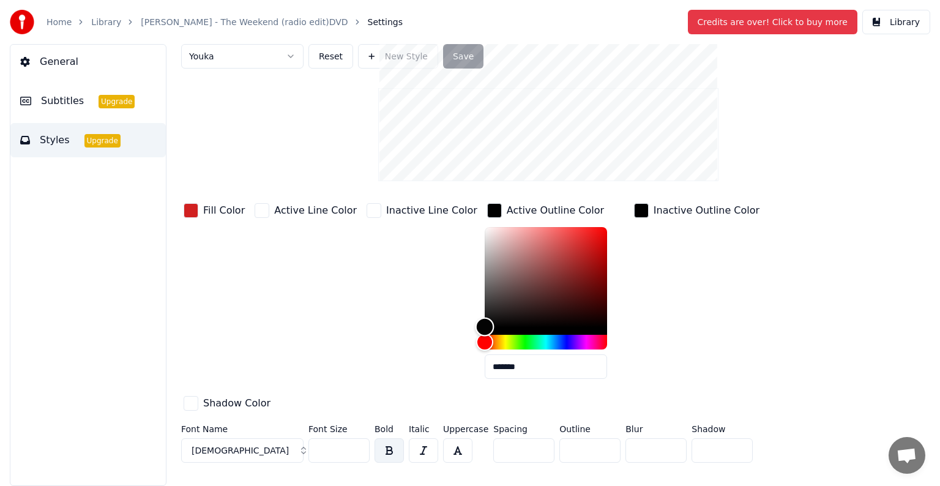
type input "*******"
drag, startPoint x: 458, startPoint y: 421, endPoint x: 510, endPoint y: 434, distance: 53.4
click at [423, 415] on div "Fill Color Active Line Color Inactive Line Color Active Outline Color ******* I…" at bounding box center [510, 308] width 658 height 214
click at [529, 349] on div "Hue" at bounding box center [545, 342] width 122 height 15
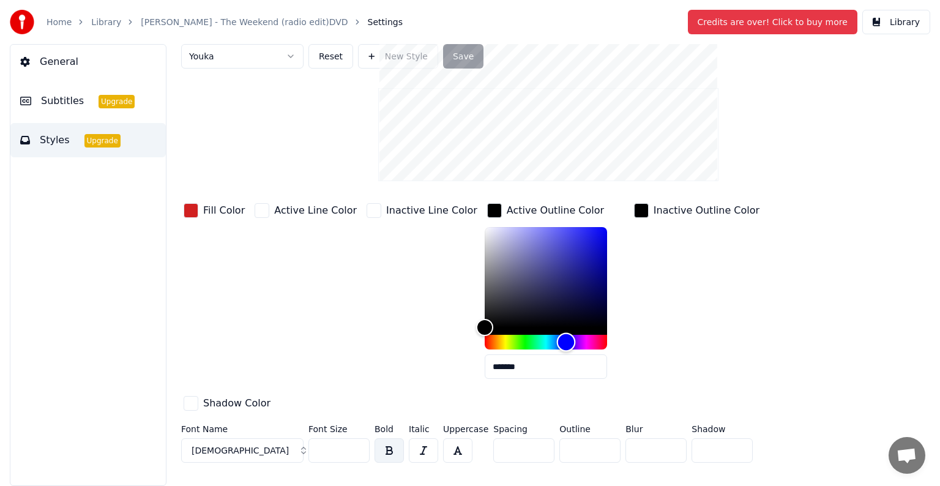
click at [557, 352] on div "Hue" at bounding box center [566, 342] width 19 height 19
click at [634, 218] on div "button" at bounding box center [641, 210] width 15 height 15
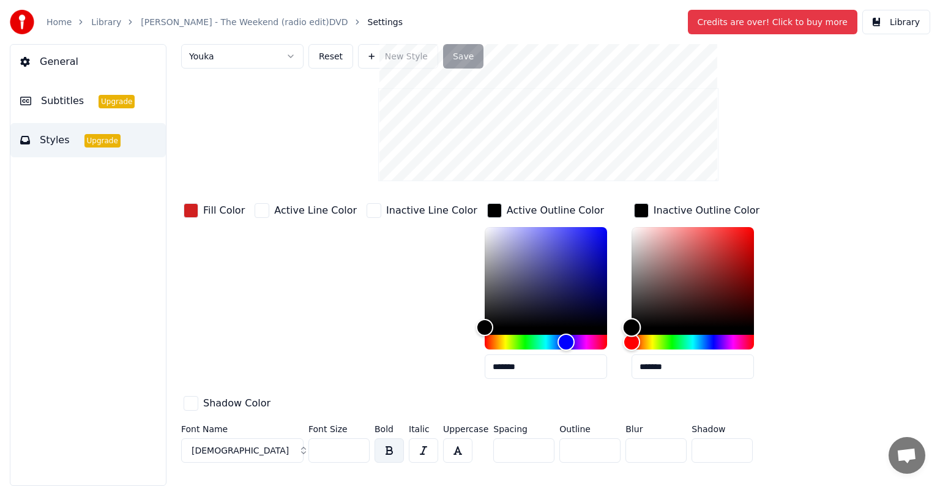
drag, startPoint x: 607, startPoint y: 427, endPoint x: 568, endPoint y: 454, distance: 47.5
click at [568, 415] on div "Fill Color Active Line Color Inactive Line Color Active Outline Color ******* I…" at bounding box center [510, 308] width 658 height 214
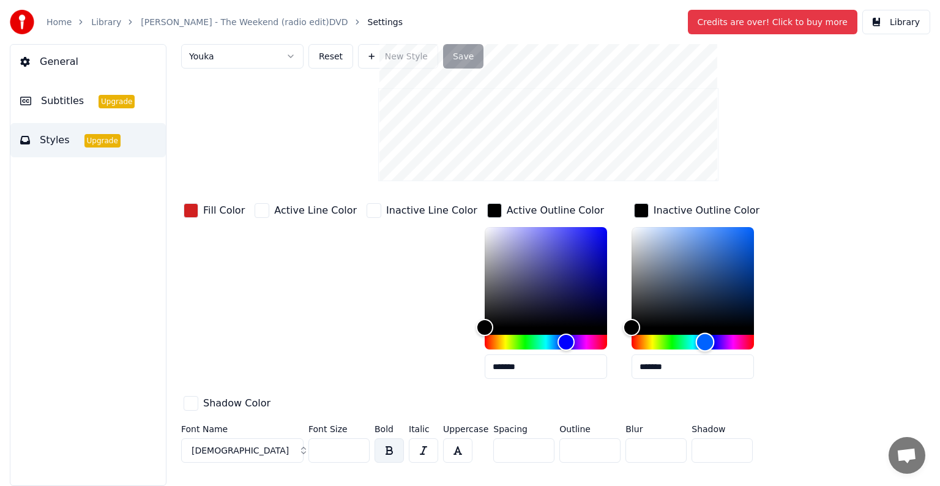
drag, startPoint x: 604, startPoint y: 443, endPoint x: 680, endPoint y: 443, distance: 75.2
click at [696, 352] on div "Hue" at bounding box center [705, 342] width 19 height 19
click at [273, 393] on div "Shadow Color" at bounding box center [227, 403] width 92 height 21
click at [634, 218] on div "button" at bounding box center [641, 210] width 15 height 15
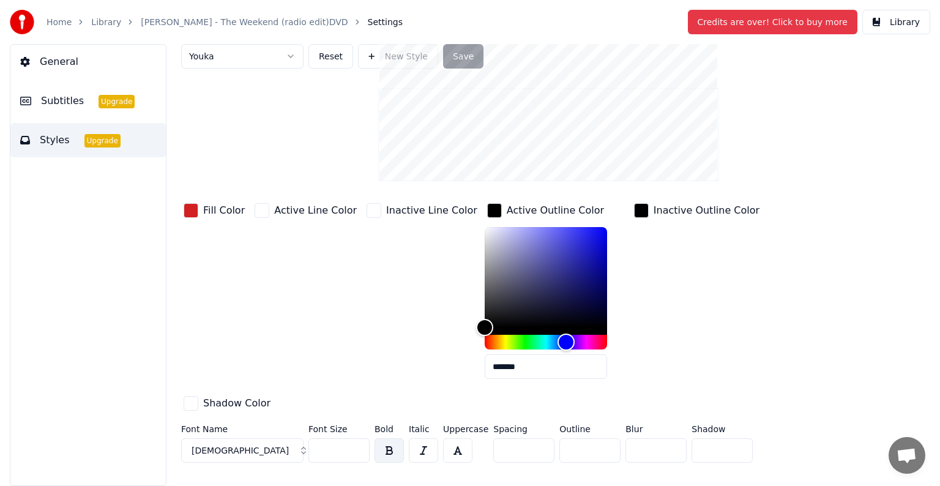
click at [487, 218] on div "button" at bounding box center [494, 210] width 15 height 15
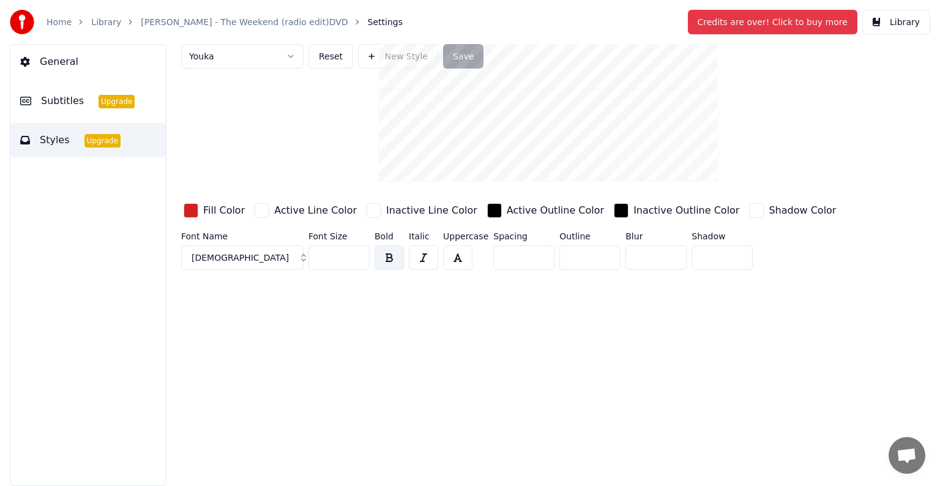
click at [450, 56] on button "Save" at bounding box center [463, 56] width 40 height 24
click at [890, 20] on button "Library" at bounding box center [896, 22] width 68 height 24
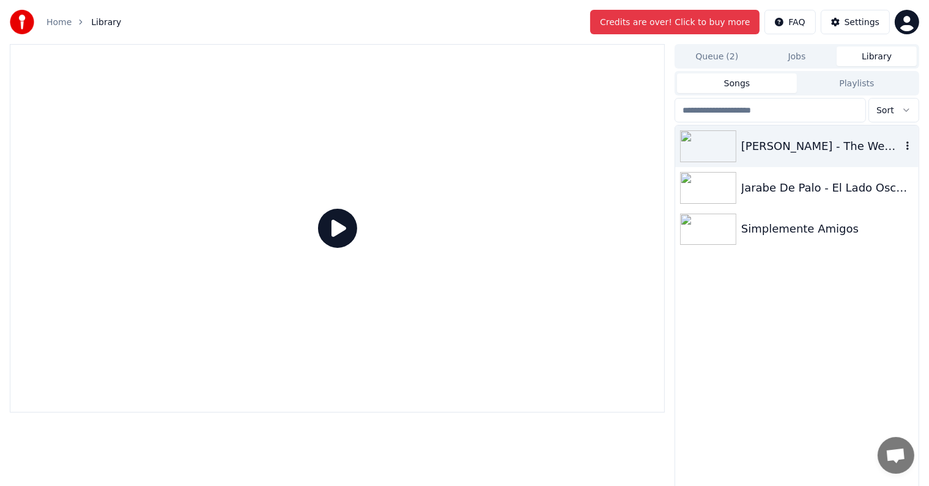
click at [776, 155] on div "Michael Gray - The Weekend (radio edit)DVD" at bounding box center [796, 146] width 243 height 42
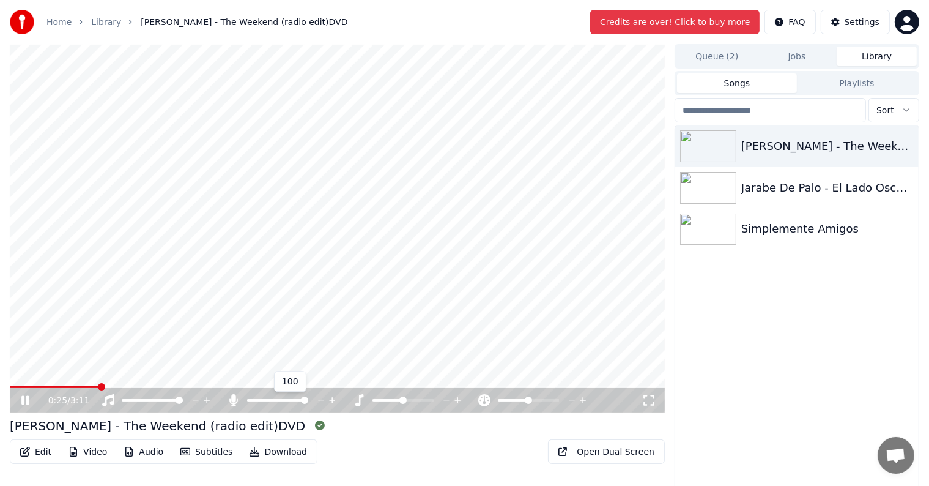
click at [233, 401] on icon at bounding box center [233, 400] width 9 height 12
click at [233, 401] on icon at bounding box center [234, 400] width 12 height 12
click at [45, 456] on button "Edit" at bounding box center [36, 452] width 46 height 20
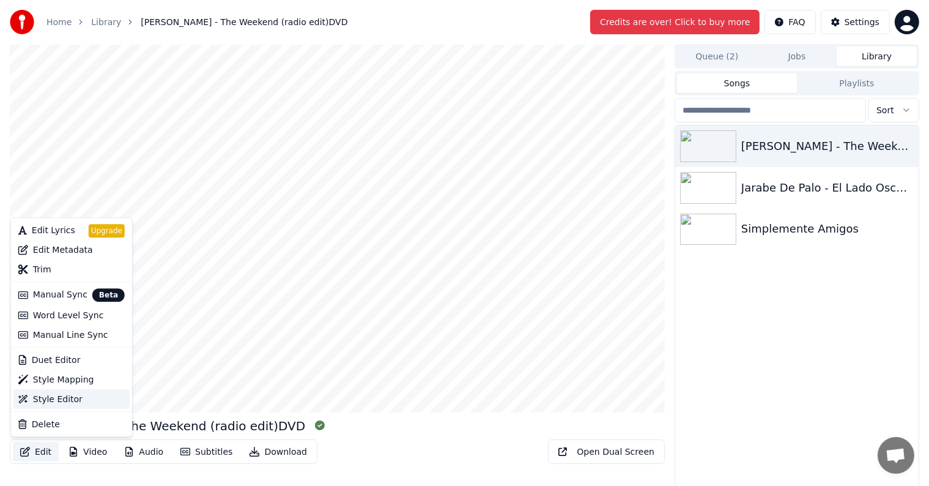
click at [67, 398] on div "Style Editor" at bounding box center [58, 399] width 50 height 12
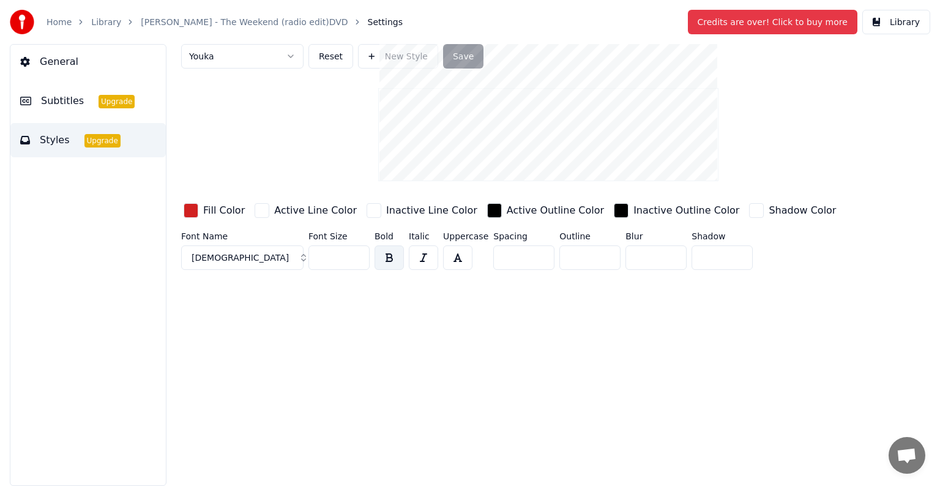
click at [516, 218] on div "Active Outline Color" at bounding box center [554, 210] width 97 height 15
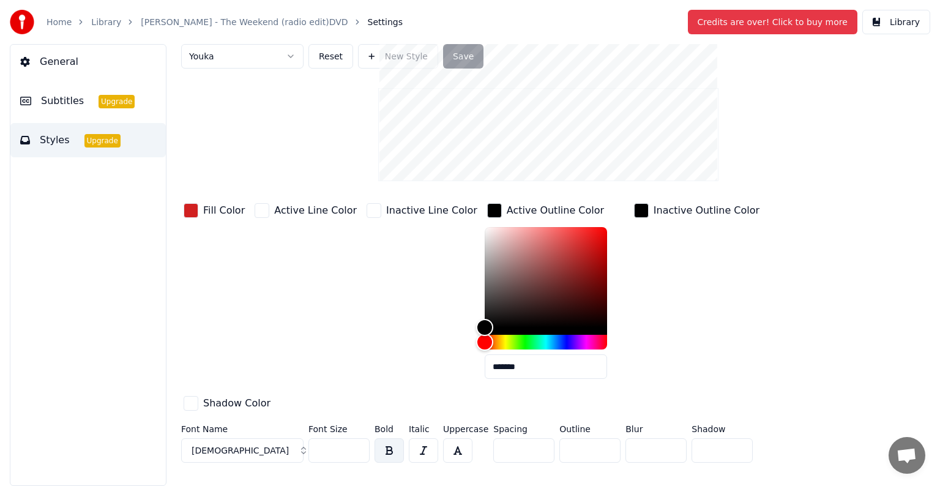
drag, startPoint x: 505, startPoint y: 467, endPoint x: 447, endPoint y: 466, distance: 58.1
click at [447, 415] on div "Fill Color Active Line Color Inactive Line Color Active Outline Color ******* I…" at bounding box center [510, 308] width 658 height 214
click at [428, 357] on div "Inactive Line Color" at bounding box center [422, 295] width 116 height 188
click at [634, 218] on div "button" at bounding box center [641, 210] width 15 height 15
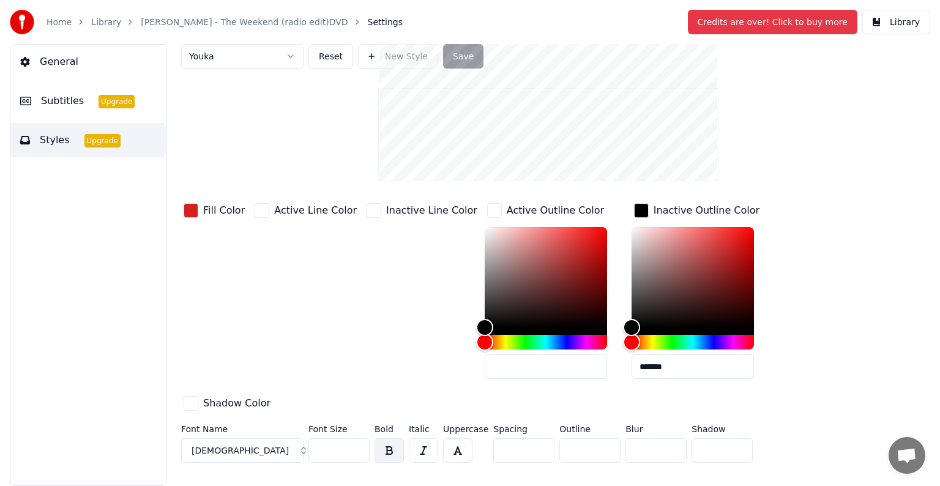
drag, startPoint x: 659, startPoint y: 464, endPoint x: 573, endPoint y: 461, distance: 86.9
click at [573, 415] on div "Fill Color Active Line Color Inactive Line Color Active Outline Color Inactive …" at bounding box center [510, 308] width 658 height 214
click at [404, 386] on div "Inactive Line Color" at bounding box center [422, 295] width 116 height 188
click at [349, 247] on div "Youka Reset New Style Save Fill Color Active Line Color Inactive Line Color Act…" at bounding box center [548, 255] width 734 height 423
click at [448, 56] on button "Save" at bounding box center [463, 56] width 40 height 24
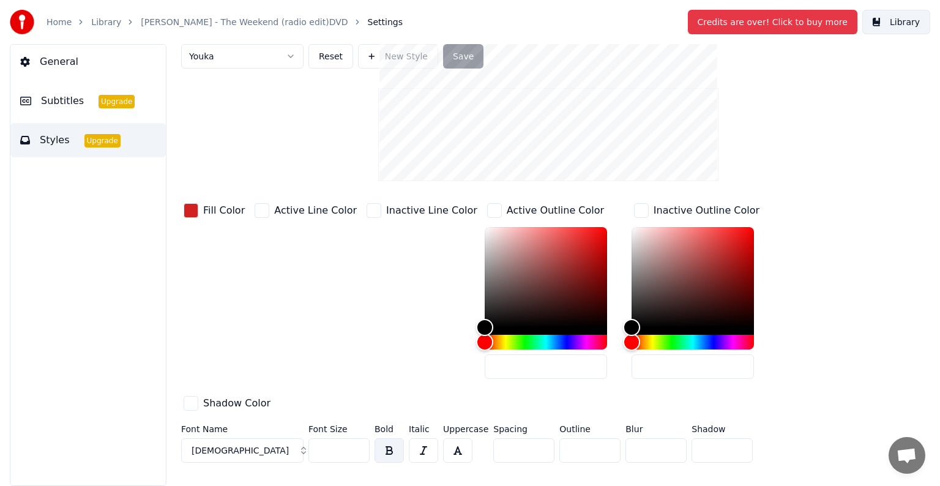
click at [915, 17] on button "Library" at bounding box center [896, 22] width 68 height 24
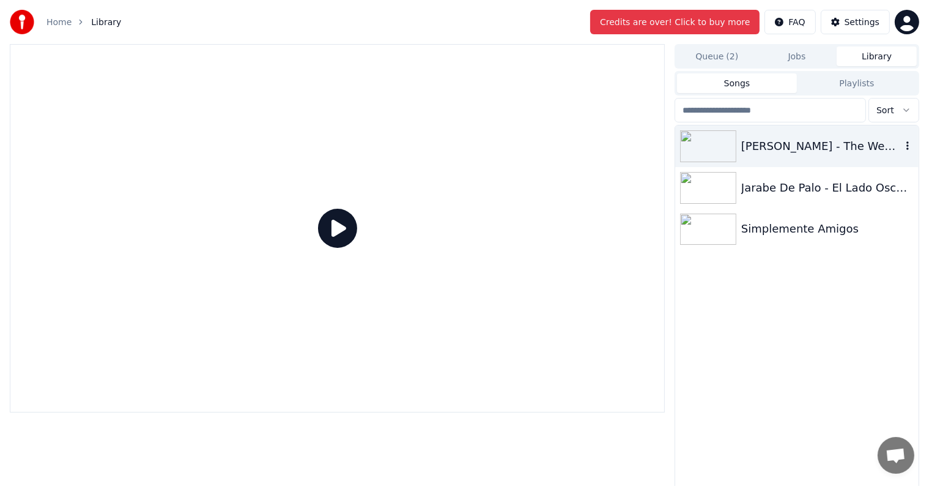
click at [776, 147] on div "Michael Gray - The Weekend (radio edit)DVD" at bounding box center [821, 146] width 160 height 17
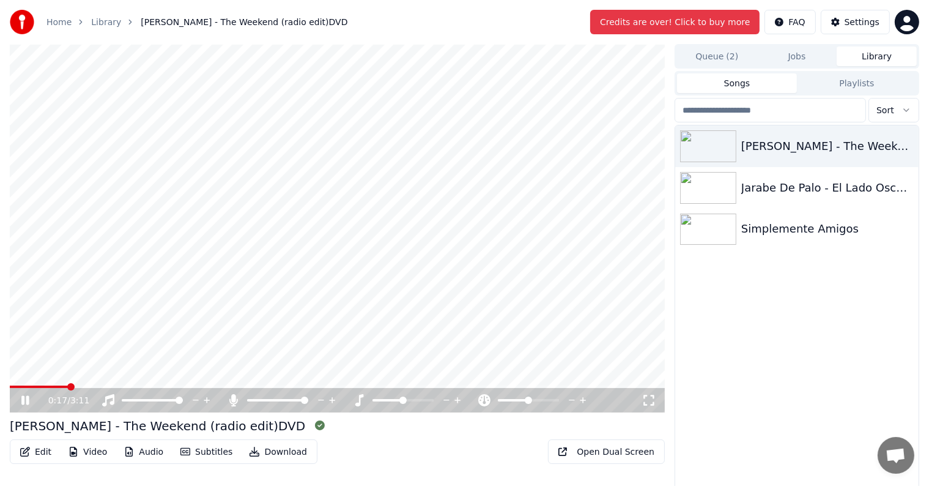
click at [69, 387] on span at bounding box center [337, 386] width 655 height 2
click at [180, 449] on icon "button" at bounding box center [185, 452] width 10 height 10
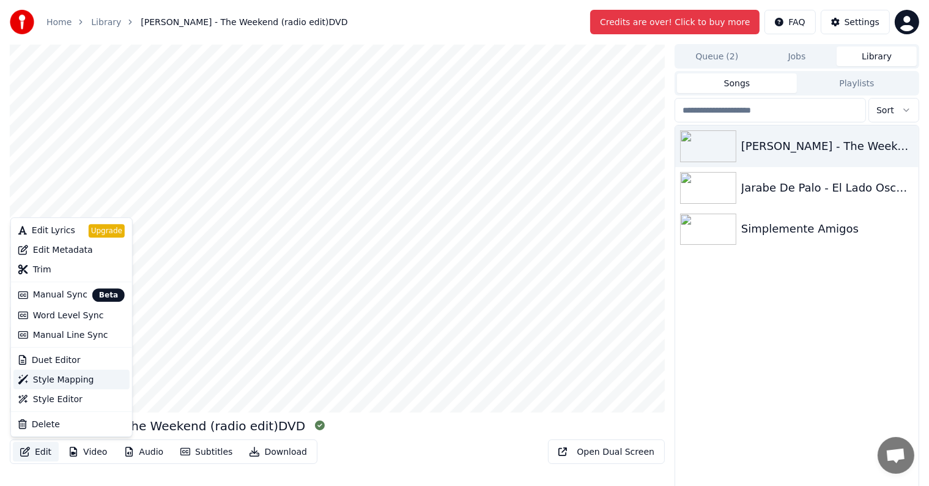
click at [49, 382] on div "Style Mapping" at bounding box center [63, 379] width 61 height 12
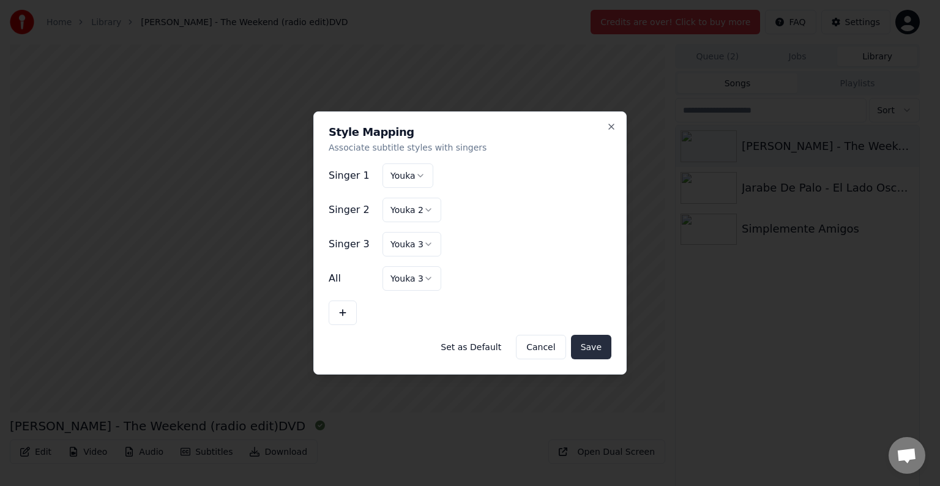
click at [599, 347] on button "Save" at bounding box center [591, 347] width 40 height 24
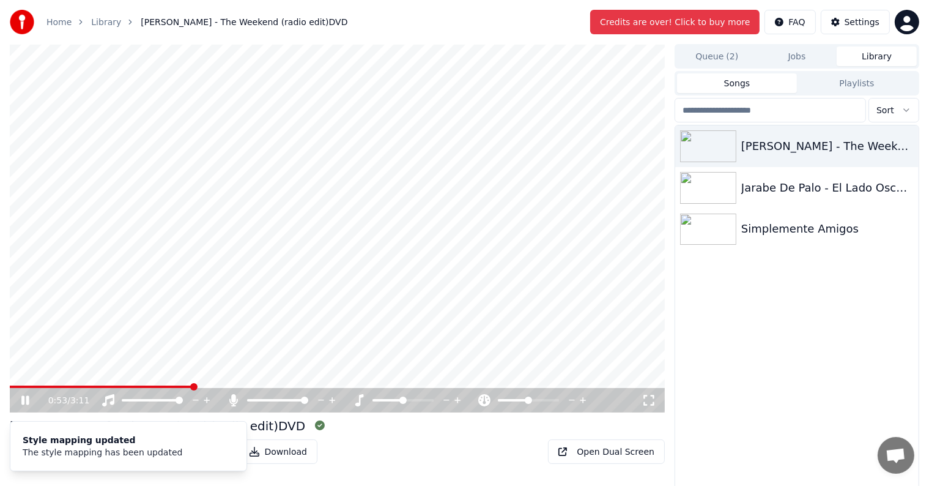
click at [412, 436] on div "Michael Gray - The Weekend (radio edit)DVD Edit Video Audio Subtitles Download …" at bounding box center [337, 440] width 655 height 46
click at [34, 434] on icon "Notifications (F8)" at bounding box center [33, 434] width 10 height 10
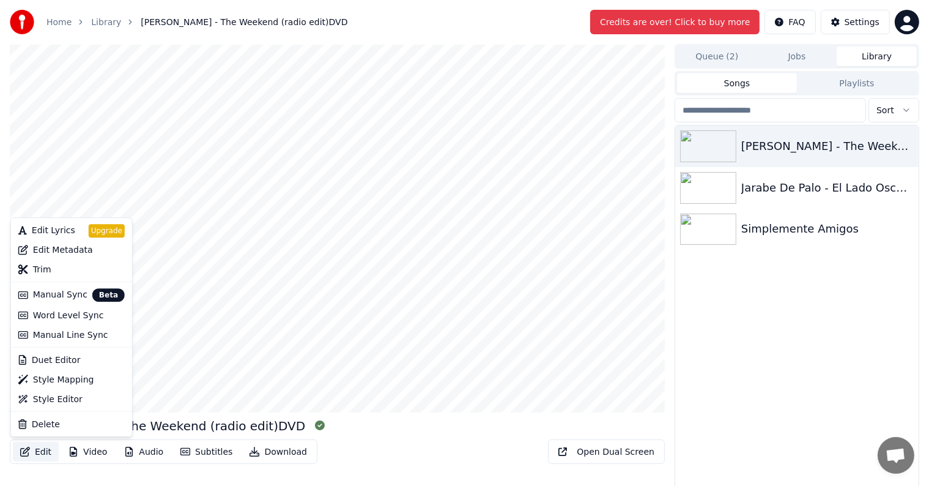
click at [34, 453] on button "Edit" at bounding box center [36, 452] width 46 height 20
click at [63, 399] on div "Style Editor" at bounding box center [58, 399] width 50 height 12
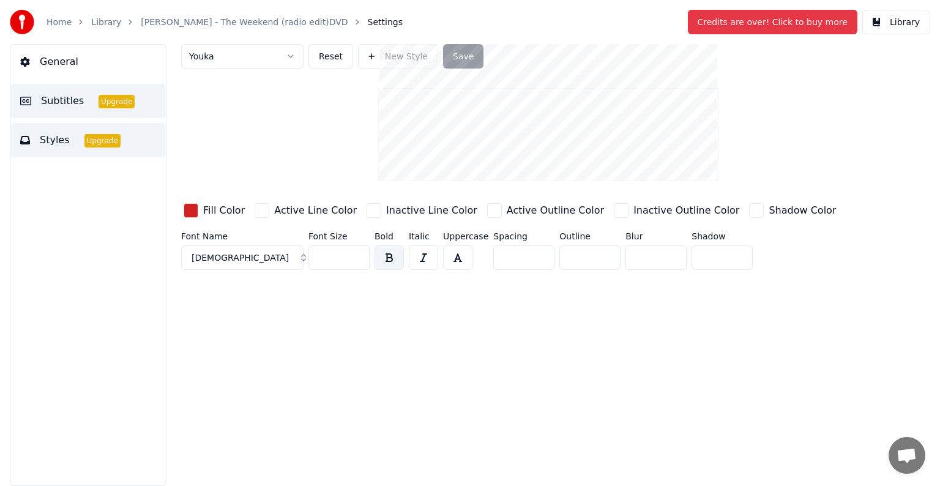
click at [66, 105] on span "Subtitles" at bounding box center [62, 101] width 43 height 15
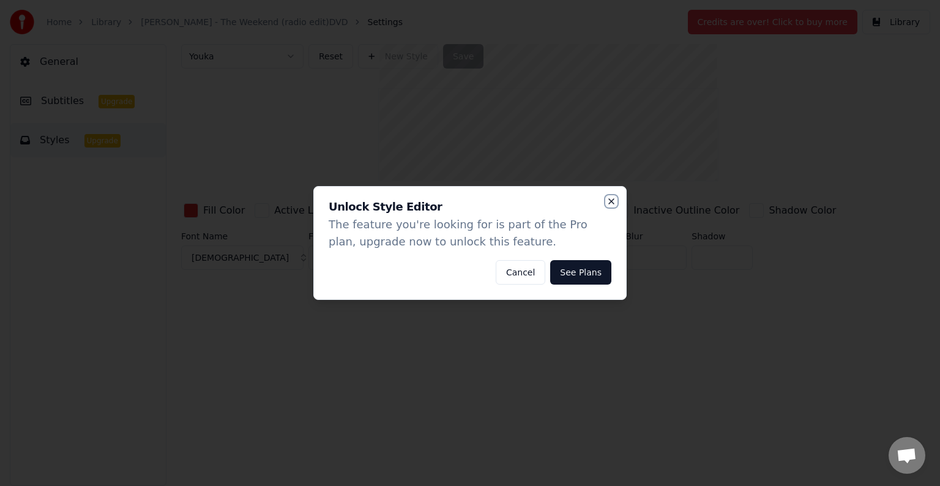
click at [610, 198] on icon "button" at bounding box center [611, 201] width 10 height 10
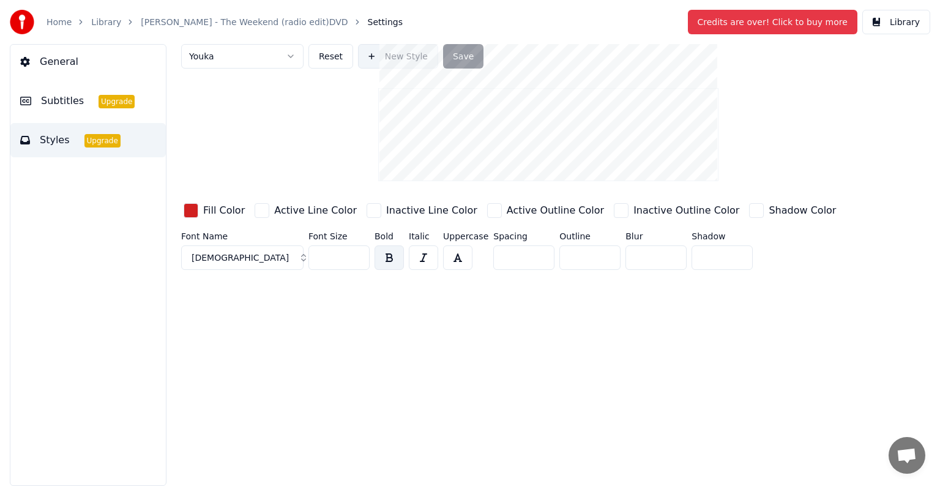
click at [373, 59] on button "New Style" at bounding box center [398, 56] width 80 height 24
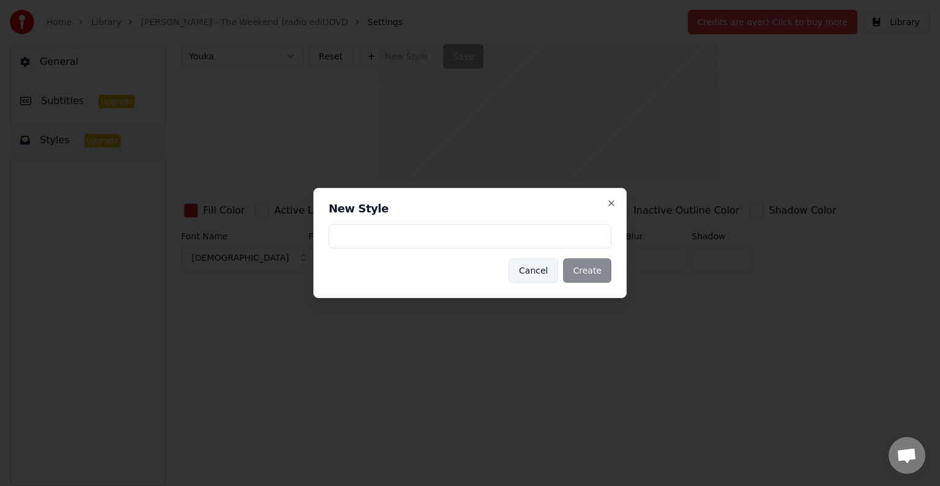
click at [547, 269] on button "Cancel" at bounding box center [533, 270] width 50 height 24
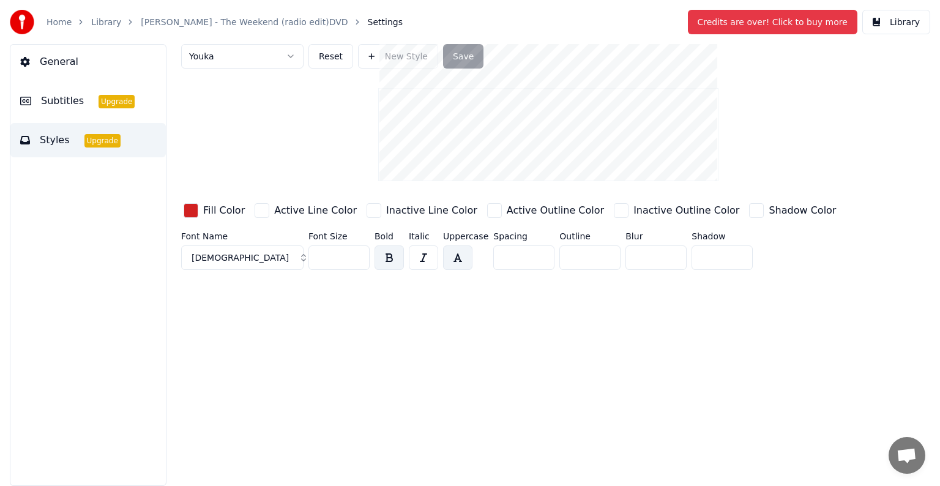
click at [452, 270] on button "button" at bounding box center [457, 257] width 29 height 24
click at [418, 262] on icon "button" at bounding box center [423, 258] width 10 height 10
click at [395, 270] on button "button" at bounding box center [388, 257] width 29 height 24
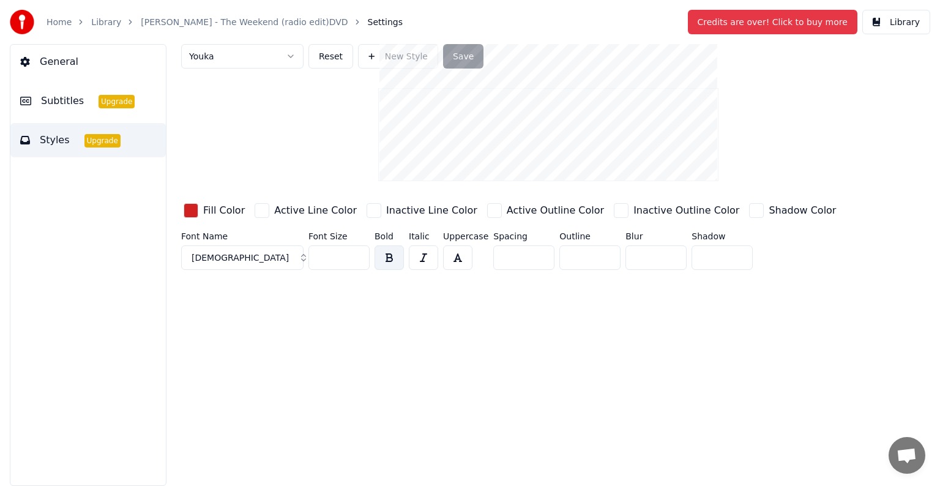
click at [395, 270] on button "button" at bounding box center [388, 257] width 29 height 24
click at [603, 270] on input "*" at bounding box center [589, 257] width 61 height 24
type input "*"
click at [603, 270] on input "*" at bounding box center [589, 257] width 61 height 24
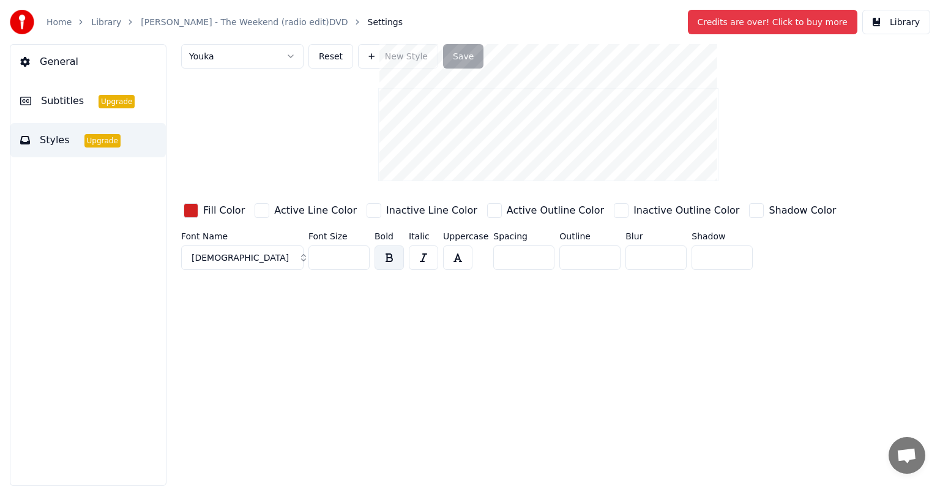
click at [455, 50] on button "Save" at bounding box center [463, 56] width 40 height 24
click at [881, 23] on button "Library" at bounding box center [896, 22] width 68 height 24
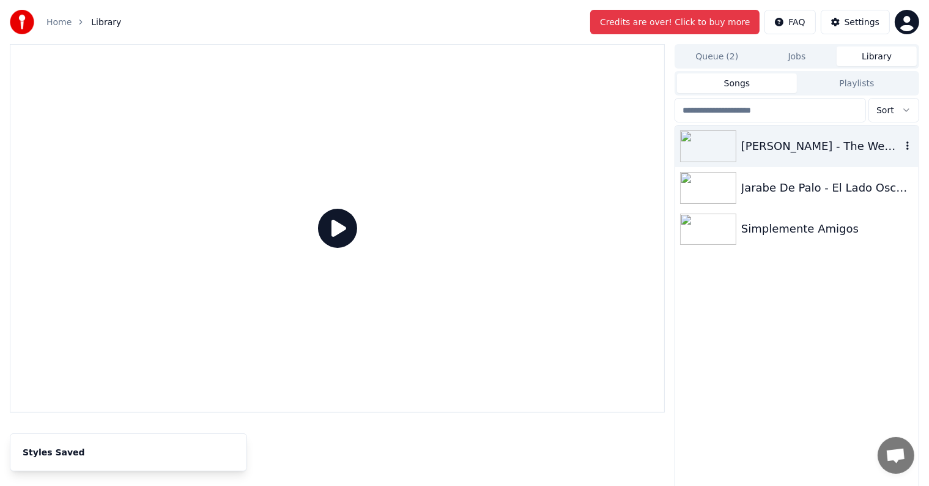
click at [861, 154] on div "Michael Gray - The Weekend (radio edit)DVD" at bounding box center [821, 146] width 160 height 17
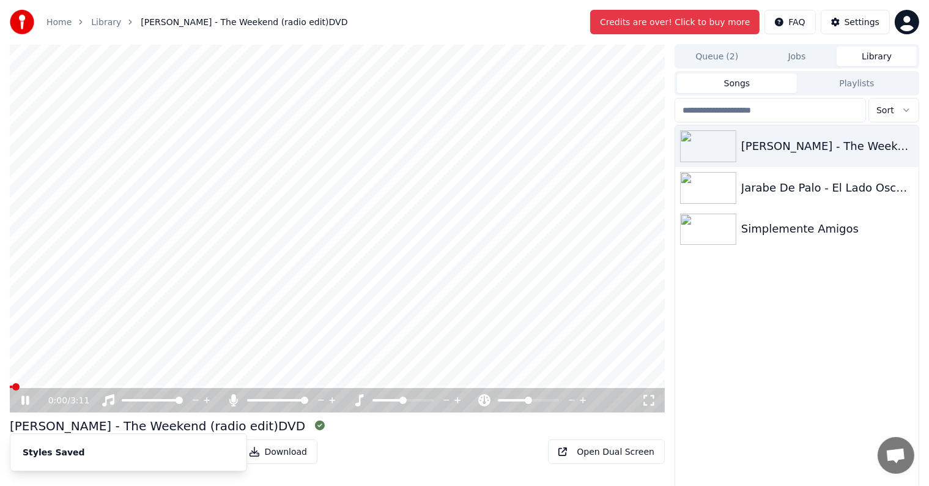
click at [66, 387] on span at bounding box center [337, 386] width 655 height 2
click at [29, 445] on icon "Notifications (F8)" at bounding box center [33, 446] width 10 height 10
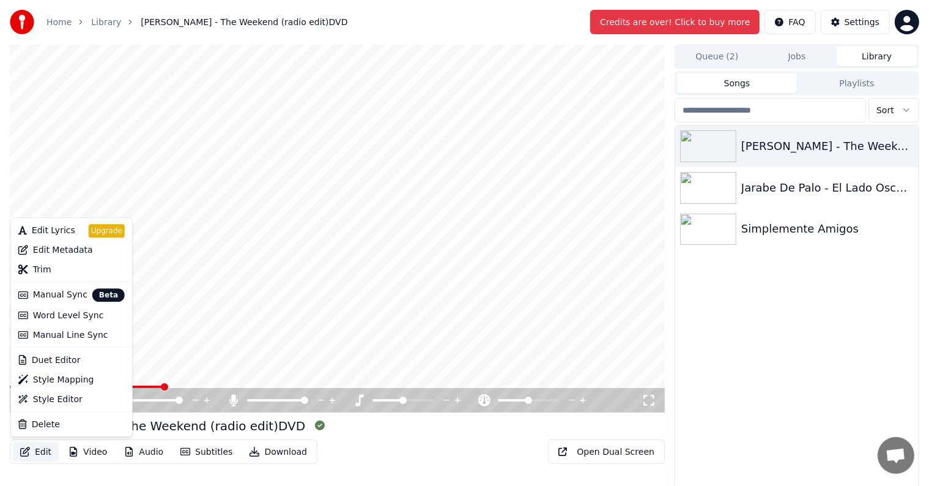
click at [45, 455] on button "Edit" at bounding box center [36, 452] width 46 height 20
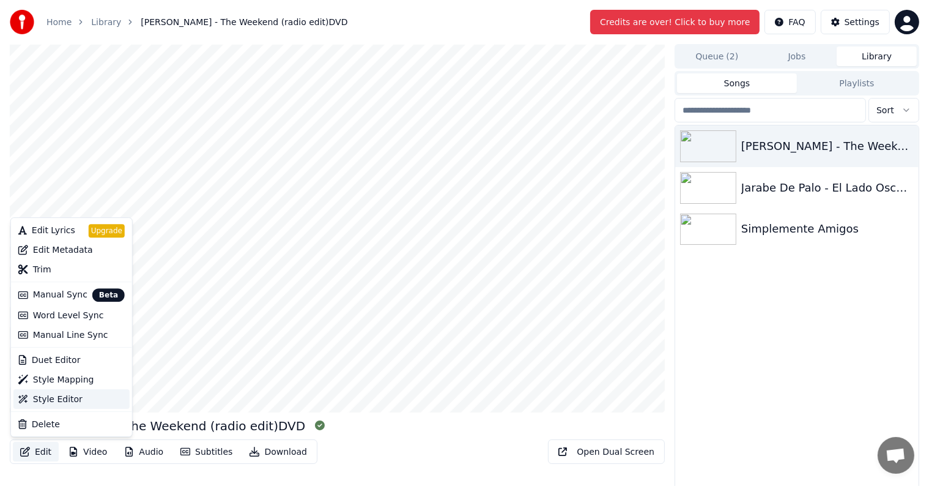
click at [57, 404] on div "Style Editor" at bounding box center [58, 399] width 50 height 12
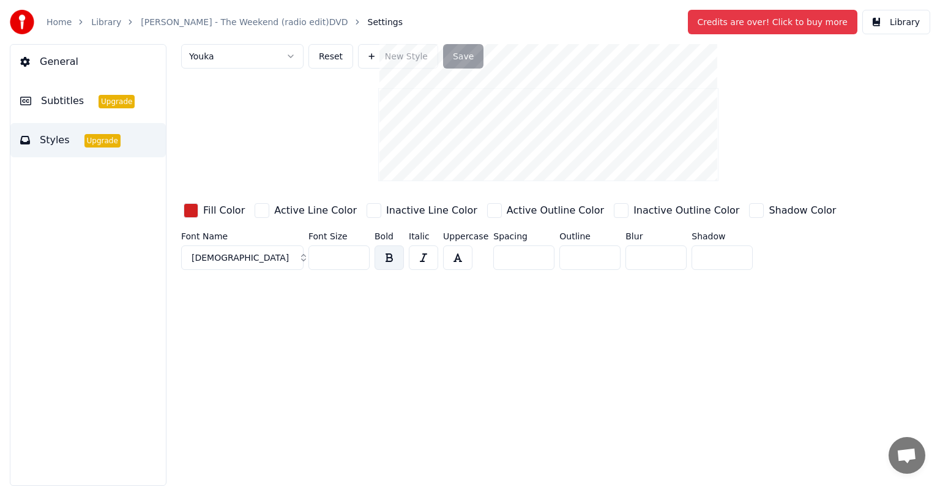
type input "*"
click at [602, 270] on input "*" at bounding box center [589, 257] width 61 height 24
click at [461, 61] on button "Save" at bounding box center [463, 56] width 40 height 24
click at [906, 15] on button "Library" at bounding box center [896, 22] width 68 height 24
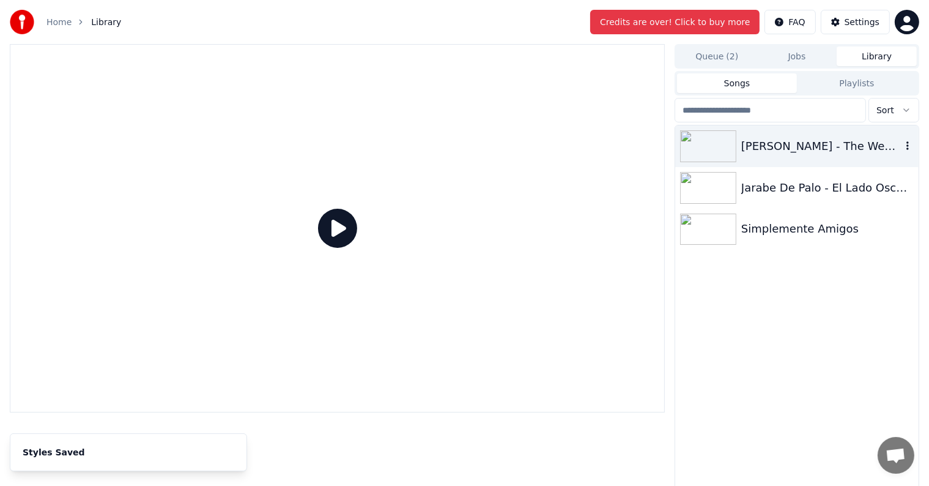
click at [787, 156] on div "Michael Gray - The Weekend (radio edit)DVD" at bounding box center [796, 146] width 243 height 42
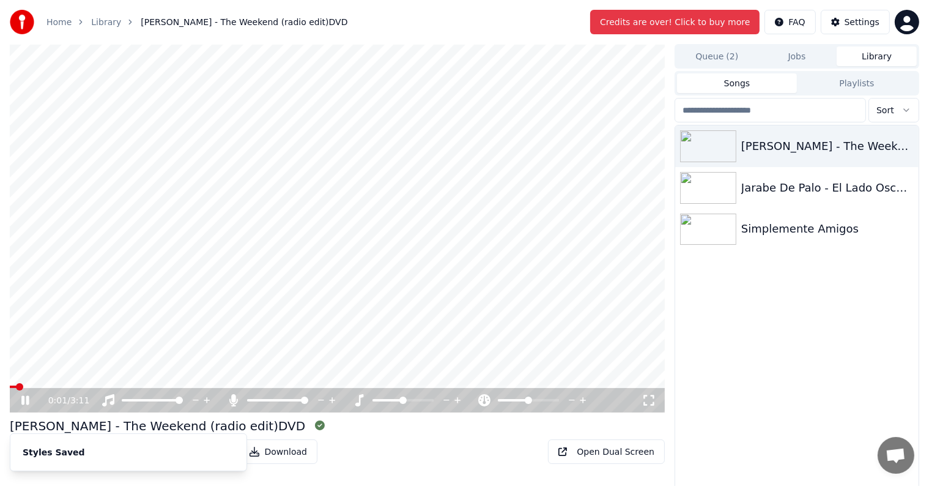
click at [76, 385] on video at bounding box center [337, 228] width 655 height 368
click at [73, 388] on span at bounding box center [337, 386] width 655 height 2
click at [32, 401] on icon at bounding box center [34, 400] width 29 height 12
